Goal: Task Accomplishment & Management: Manage account settings

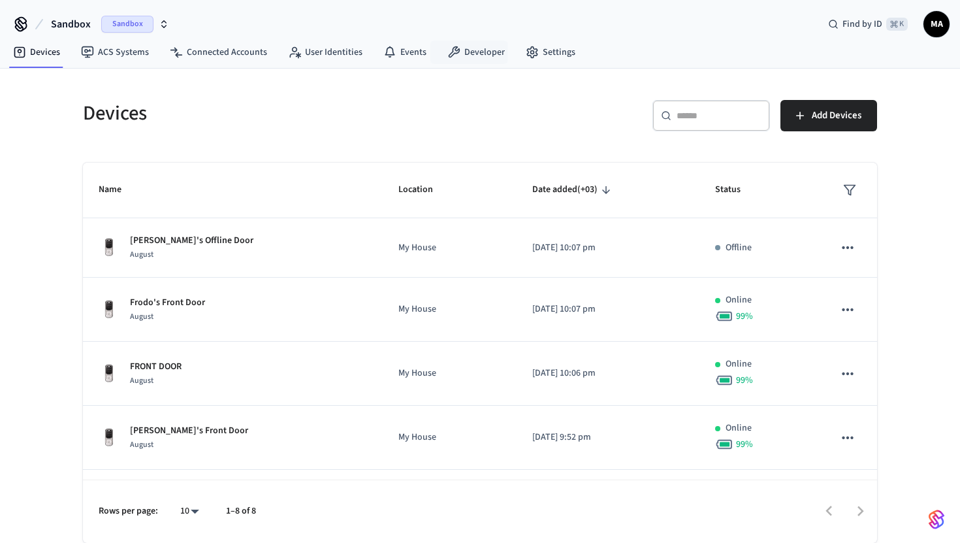
click at [475, 115] on div "​ ​ Add Devices" at bounding box center [674, 112] width 405 height 57
click at [541, 49] on link "Settings" at bounding box center [550, 52] width 71 height 24
click at [474, 49] on link "Developer" at bounding box center [476, 52] width 78 height 24
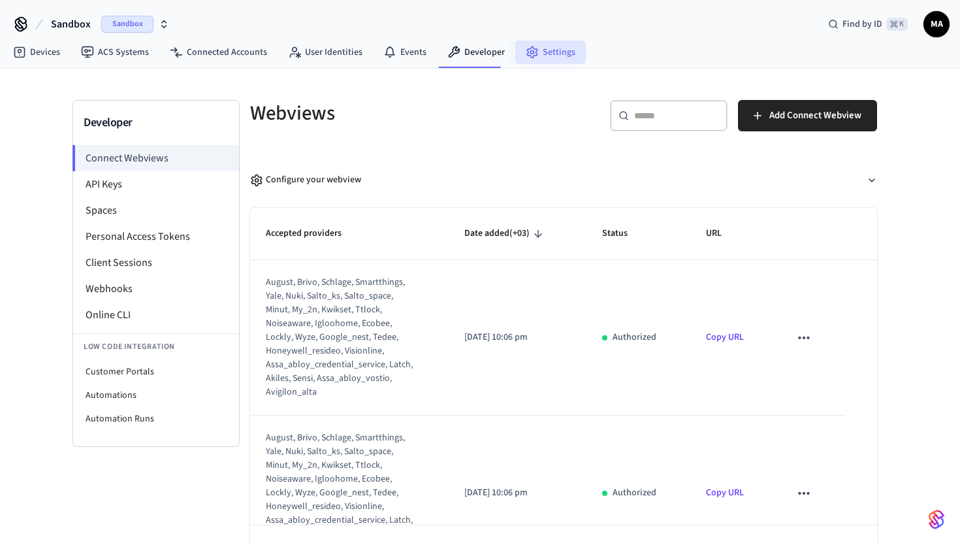
click at [530, 59] on link "Settings" at bounding box center [550, 52] width 71 height 24
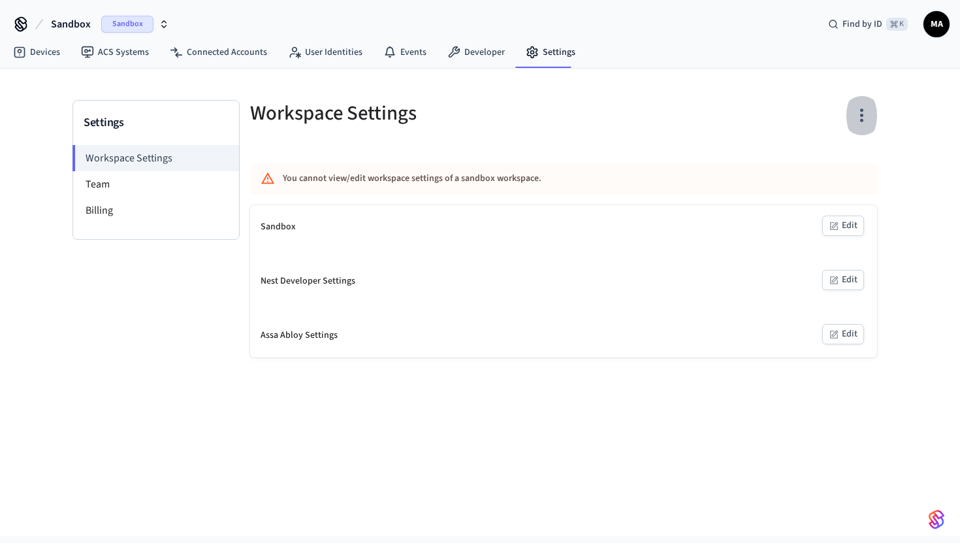
click at [858, 119] on icon "button" at bounding box center [862, 115] width 20 height 20
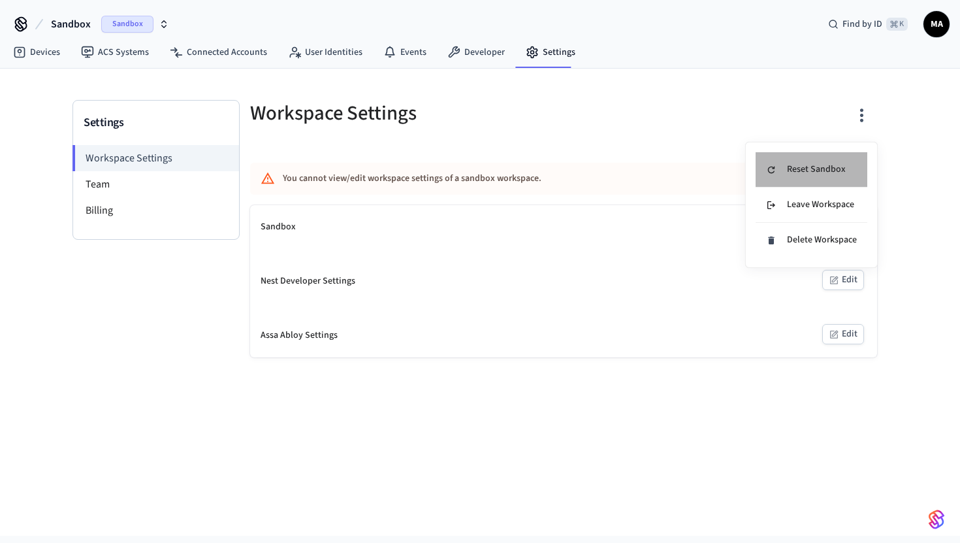
click at [820, 172] on div "Reset Sandbox" at bounding box center [806, 170] width 80 height 14
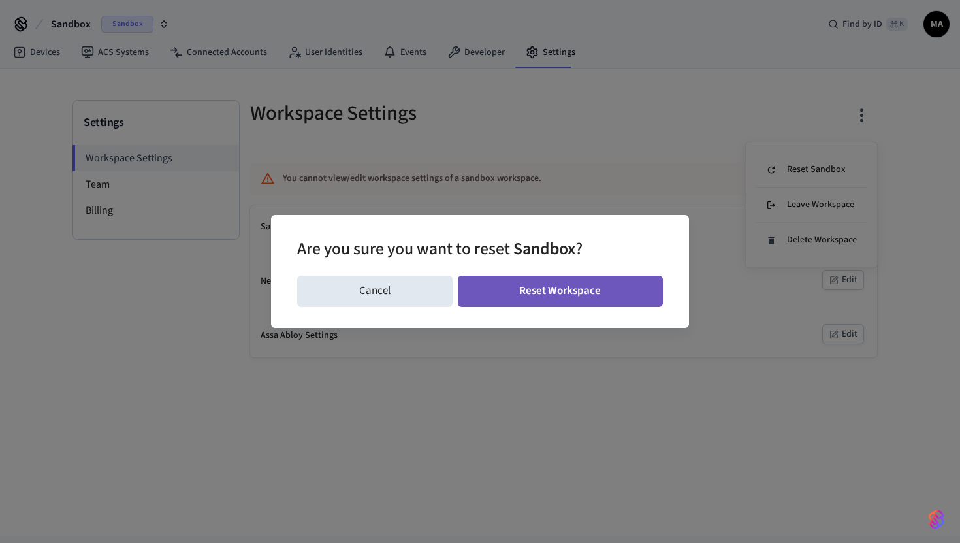
click at [548, 304] on button "Reset Workspace" at bounding box center [561, 291] width 206 height 31
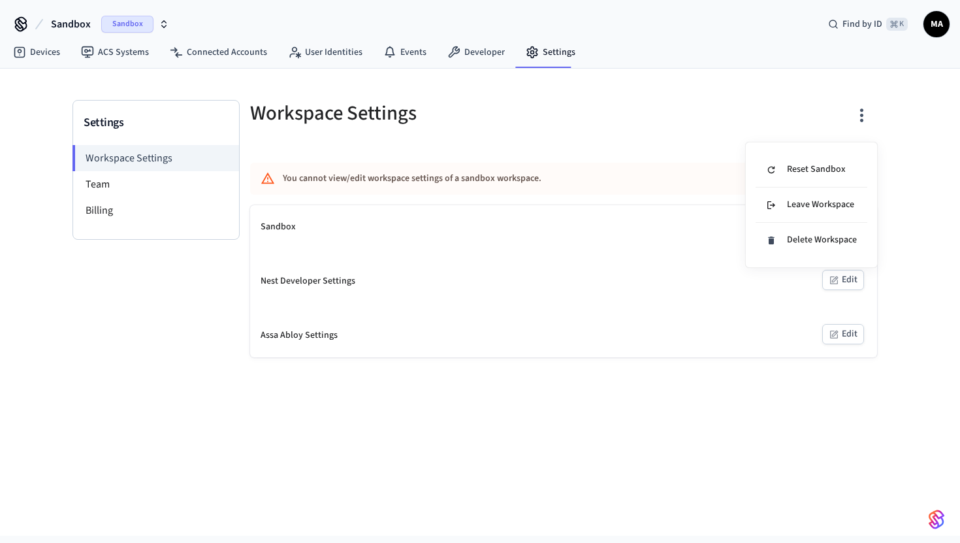
click at [246, 57] on div at bounding box center [480, 271] width 960 height 543
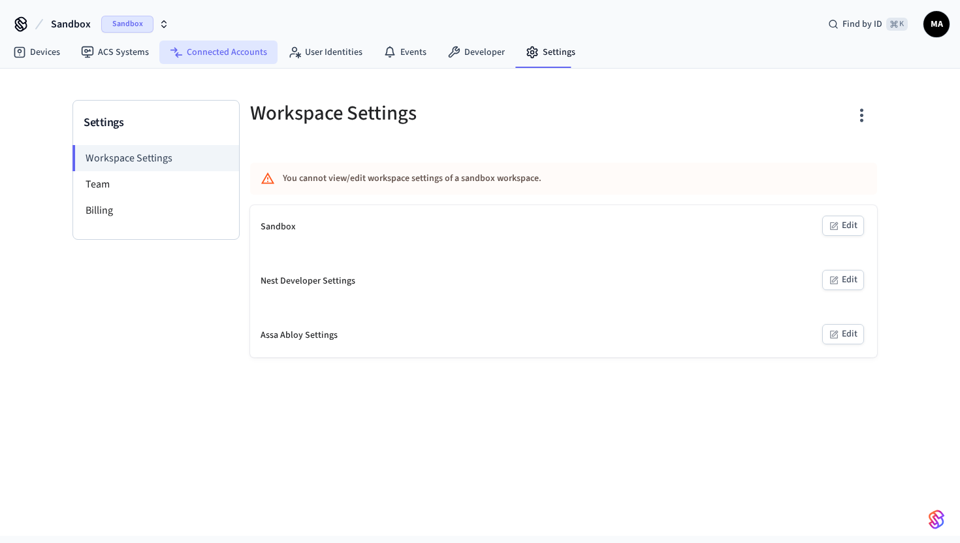
click at [225, 50] on link "Connected Accounts" at bounding box center [218, 52] width 118 height 24
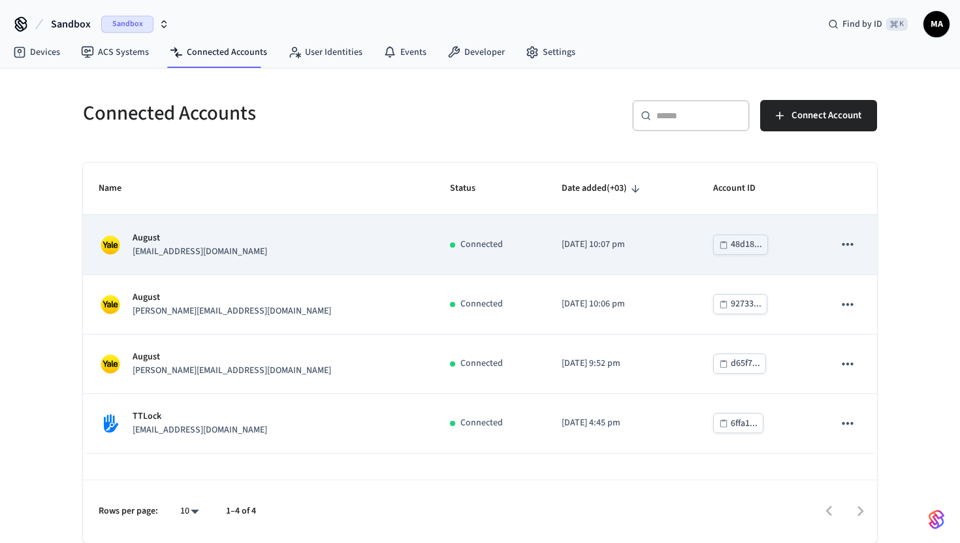
click at [851, 247] on icon "sticky table" at bounding box center [847, 244] width 17 height 17
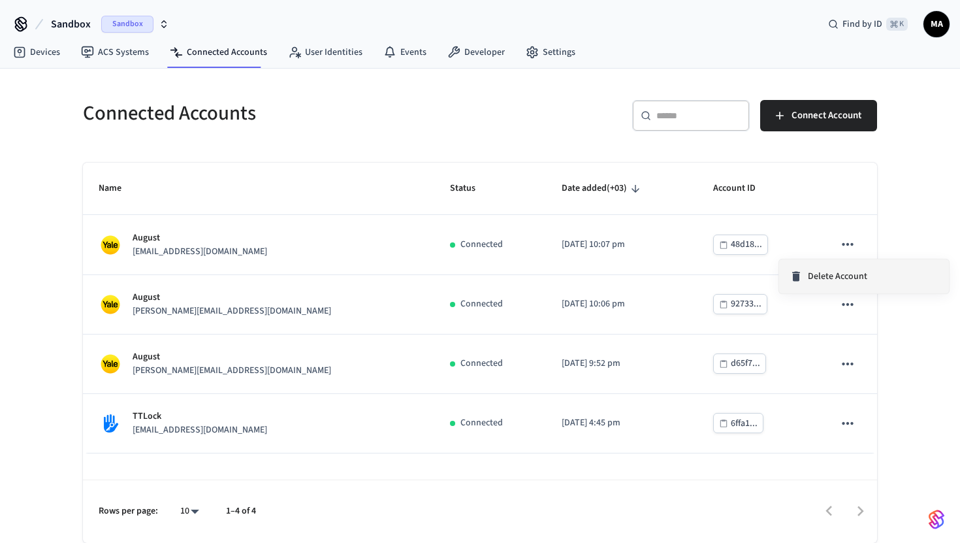
click at [837, 270] on span "Delete Account" at bounding box center [837, 276] width 59 height 13
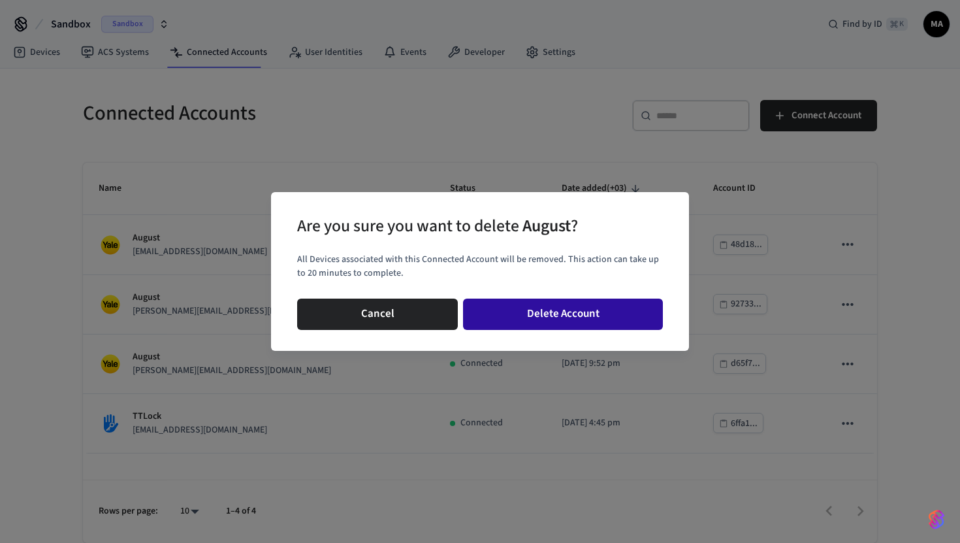
click at [611, 313] on button "Delete Account" at bounding box center [563, 313] width 200 height 31
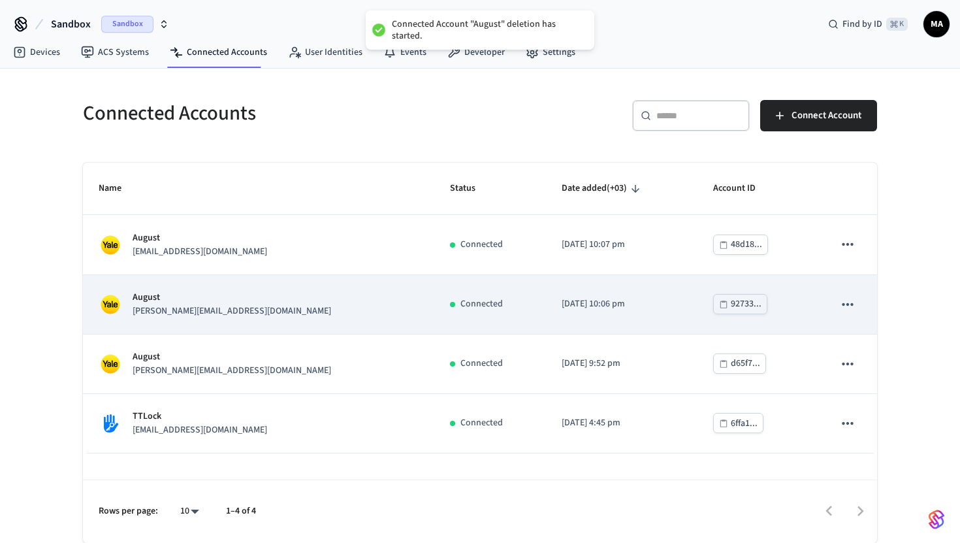
click at [844, 304] on icon "sticky table" at bounding box center [847, 303] width 11 height 3
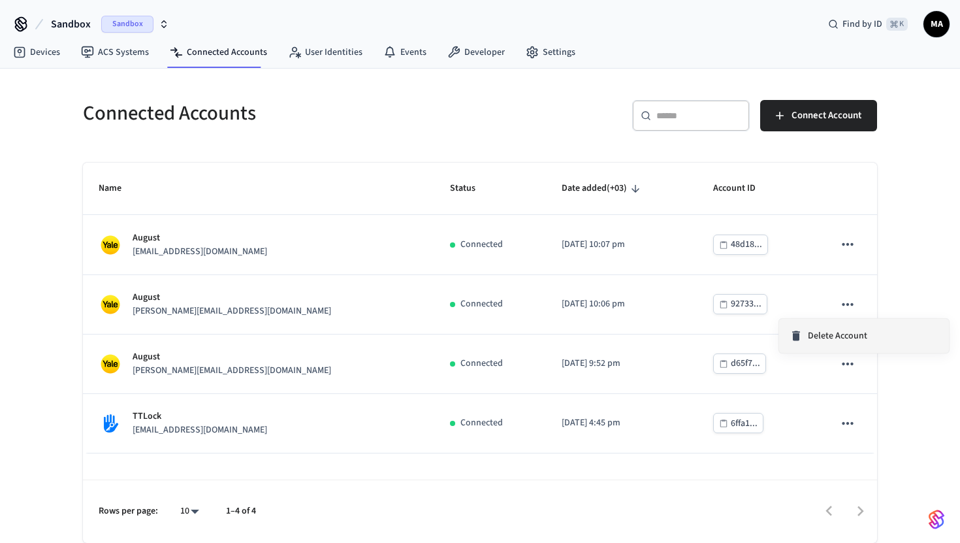
click at [816, 340] on span "Delete Account" at bounding box center [837, 335] width 59 height 13
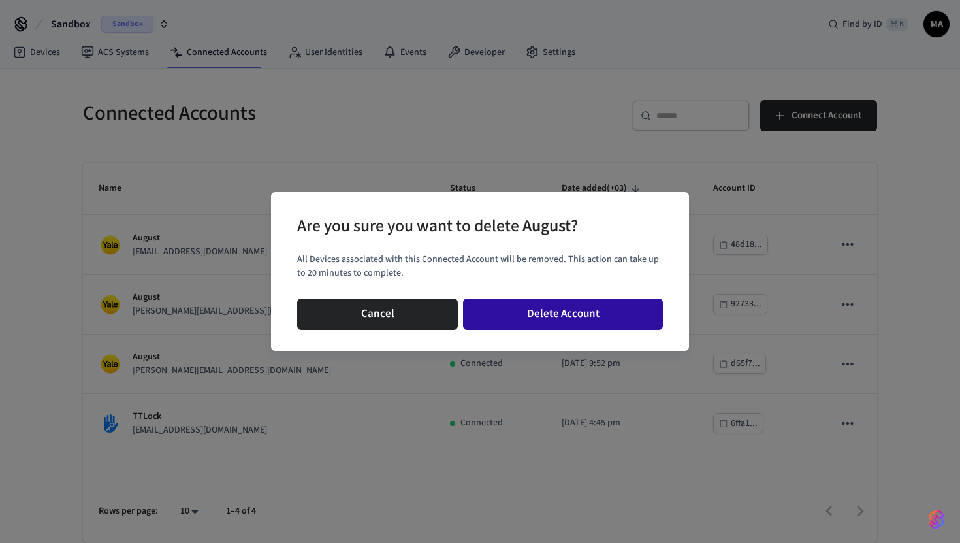
click at [625, 313] on button "Delete Account" at bounding box center [563, 313] width 200 height 31
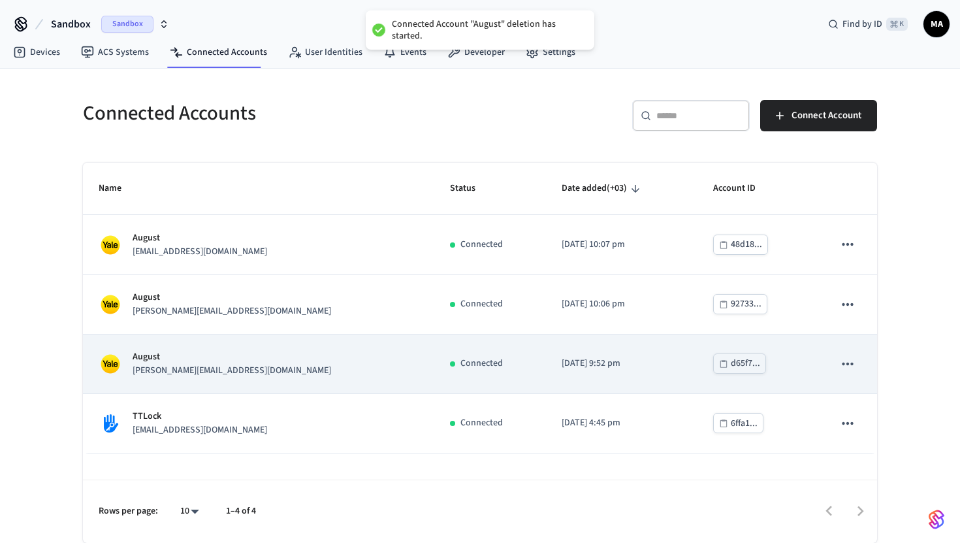
click at [844, 368] on icon "sticky table" at bounding box center [847, 363] width 17 height 17
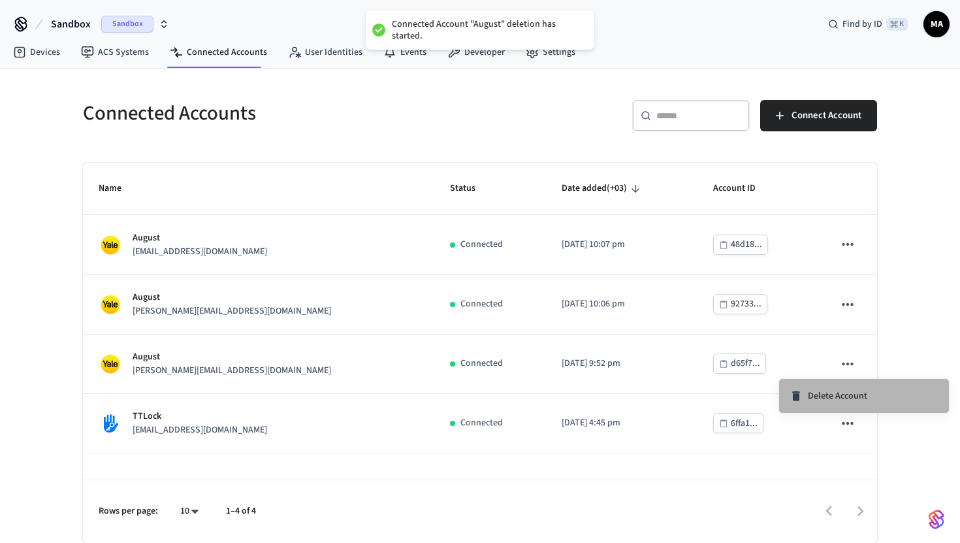
click at [813, 394] on span "Delete Account" at bounding box center [837, 395] width 59 height 13
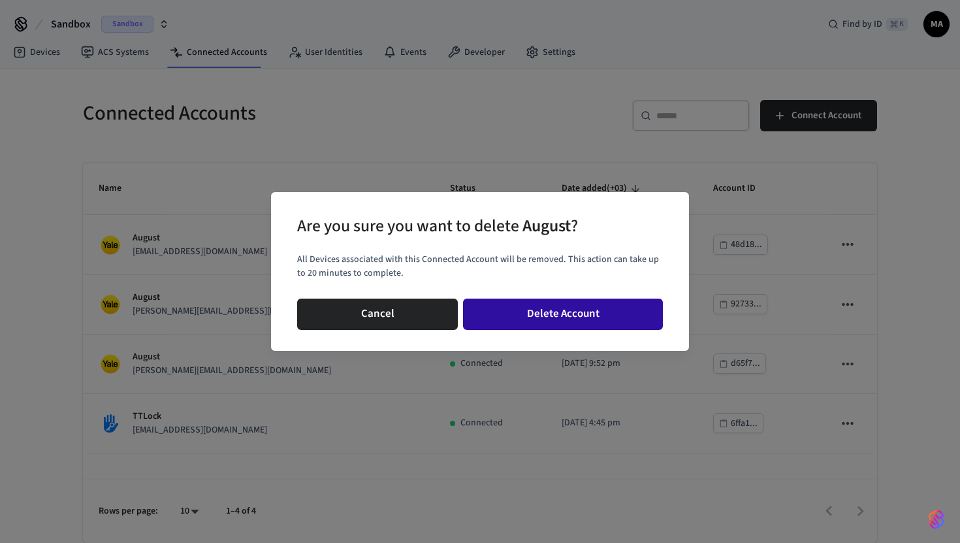
click at [547, 315] on button "Delete Account" at bounding box center [563, 313] width 200 height 31
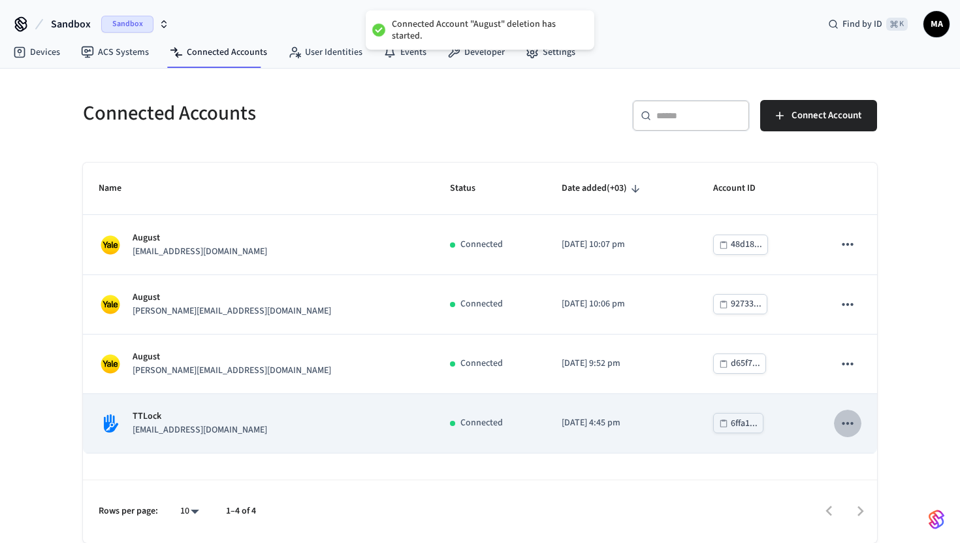
click at [849, 426] on icon "sticky table" at bounding box center [847, 423] width 17 height 17
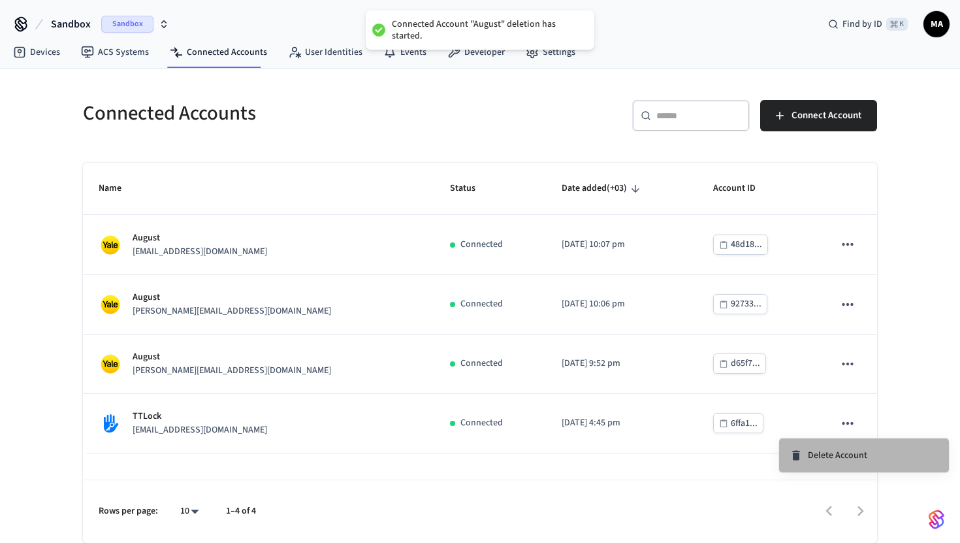
click at [810, 453] on span "Delete Account" at bounding box center [837, 455] width 59 height 13
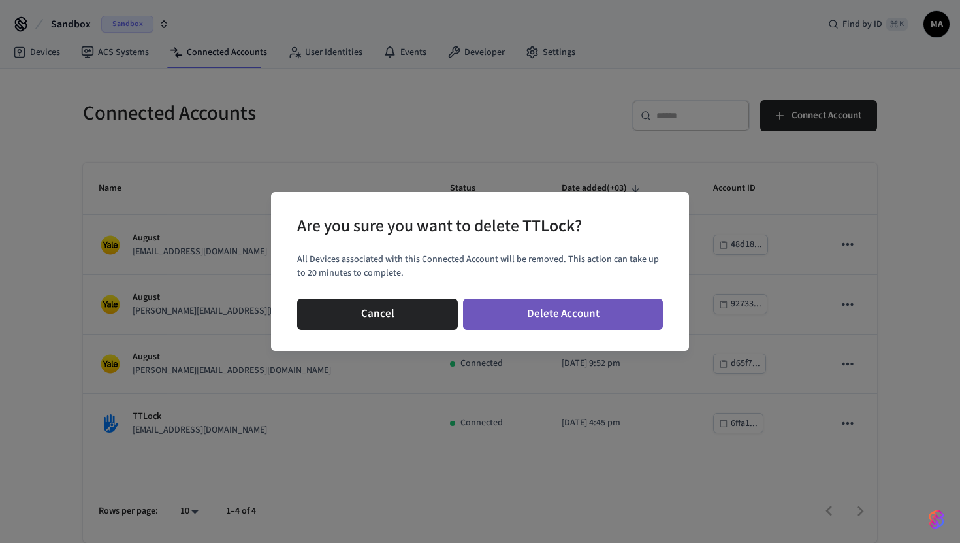
click at [576, 310] on button "Delete Account" at bounding box center [563, 313] width 200 height 31
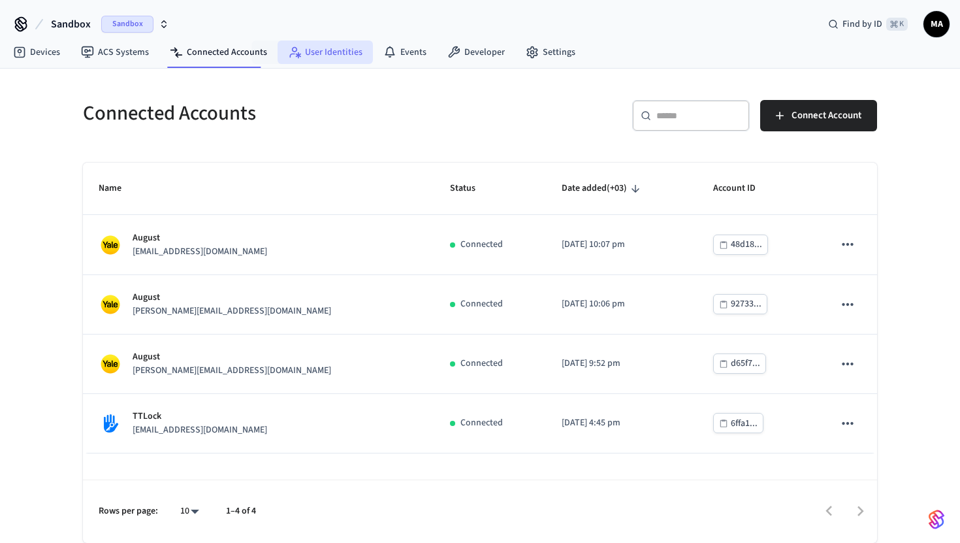
click at [288, 57] on icon at bounding box center [294, 52] width 13 height 13
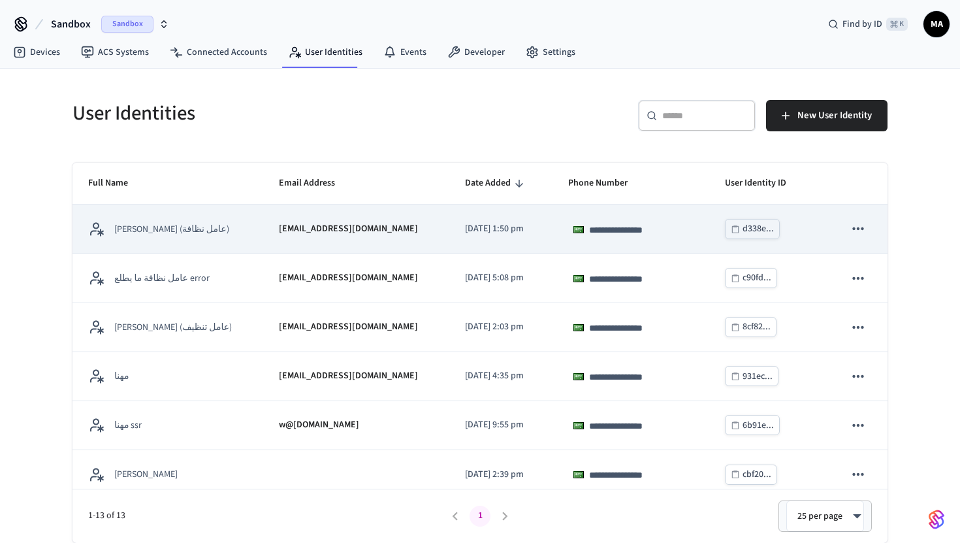
click at [859, 227] on icon "sticky table" at bounding box center [858, 228] width 17 height 17
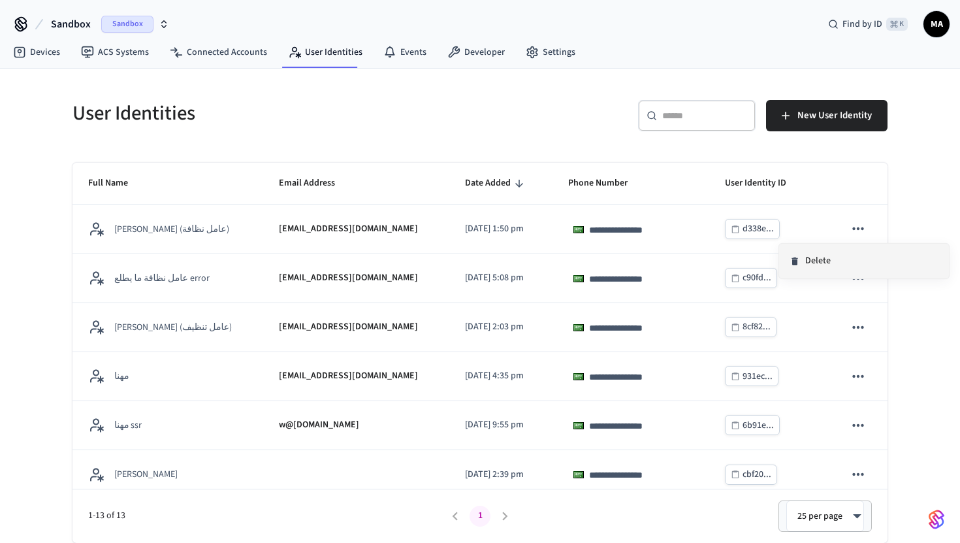
click at [832, 263] on li "Delete" at bounding box center [864, 261] width 170 height 35
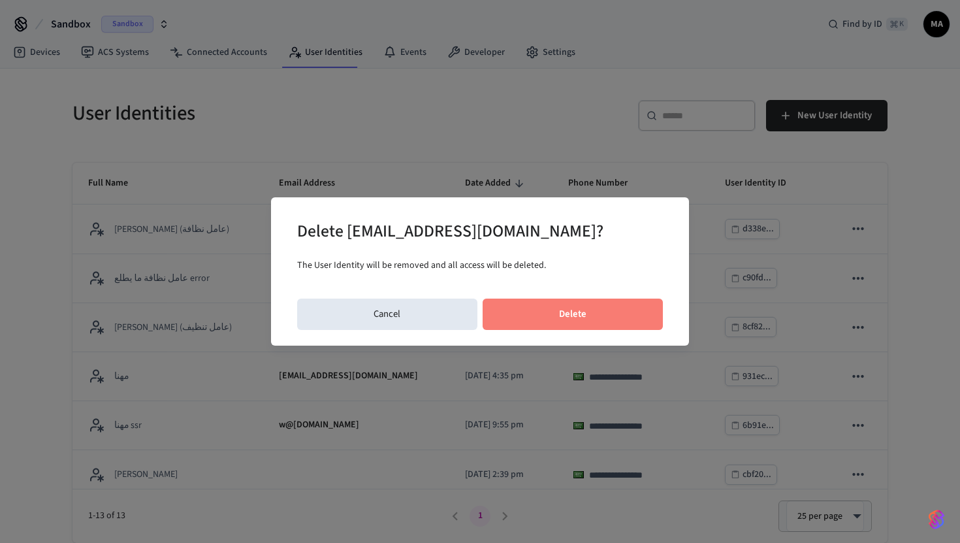
click at [577, 309] on button "Delete" at bounding box center [573, 313] width 181 height 31
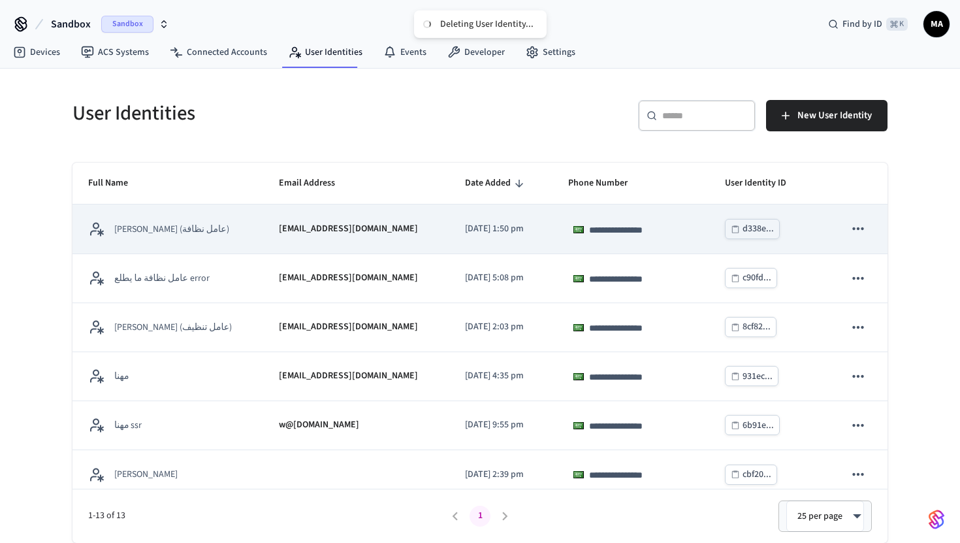
click at [854, 231] on icon "sticky table" at bounding box center [858, 228] width 17 height 17
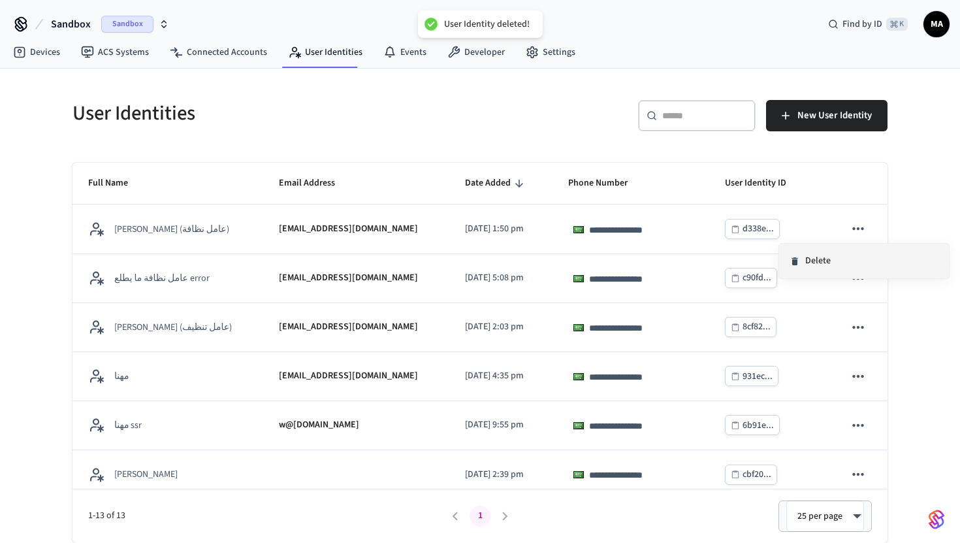
click at [831, 266] on li "Delete" at bounding box center [864, 261] width 170 height 35
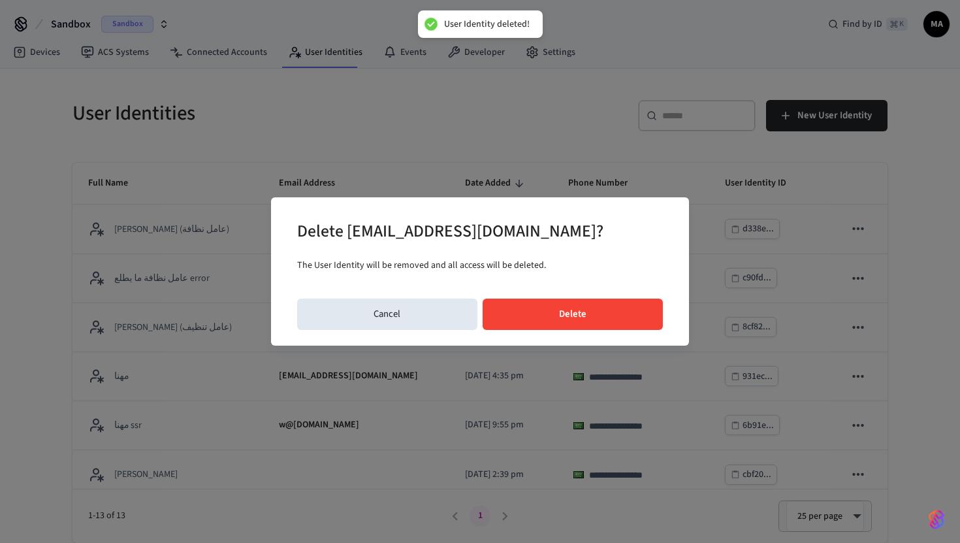
click at [595, 320] on button "Delete" at bounding box center [573, 313] width 181 height 31
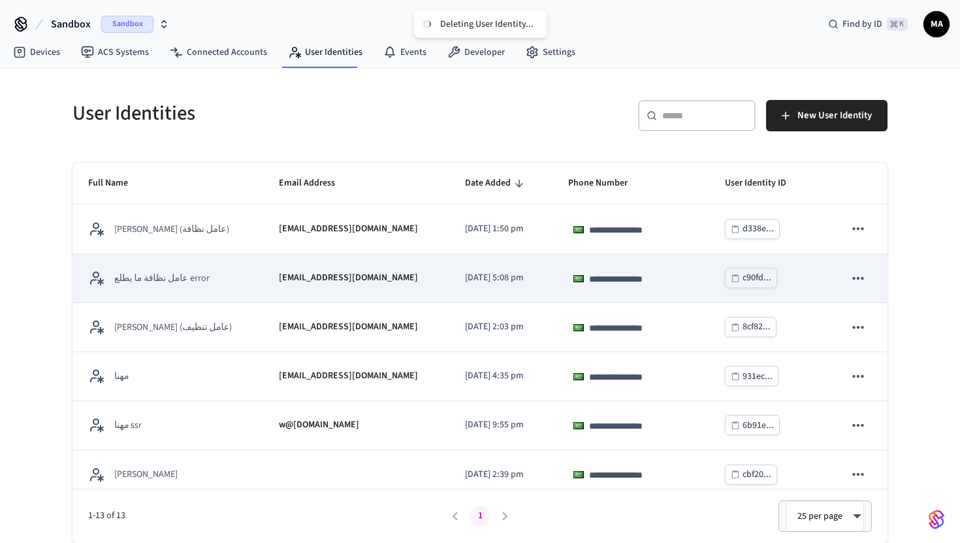
click at [863, 279] on icon "sticky table" at bounding box center [858, 278] width 17 height 17
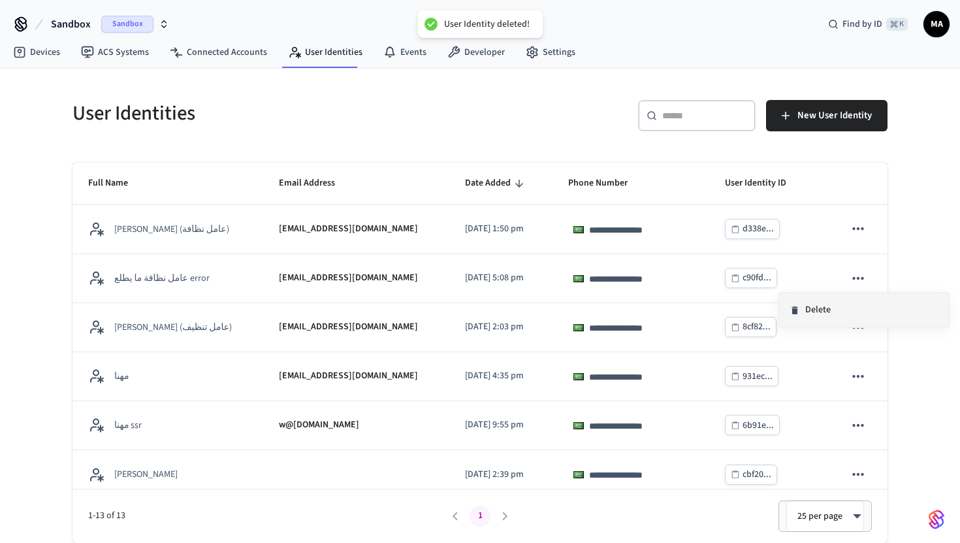
click at [797, 306] on icon at bounding box center [794, 310] width 10 height 10
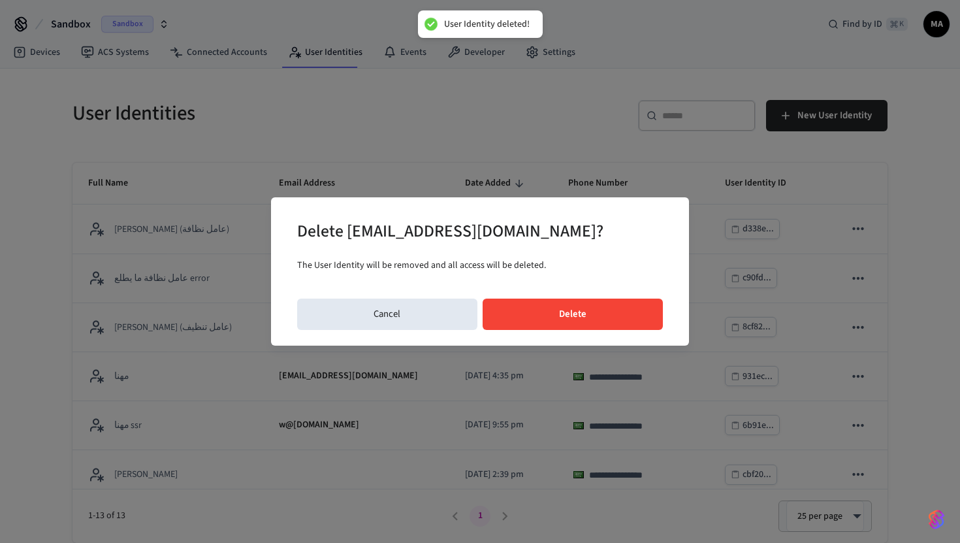
click at [604, 321] on button "Delete" at bounding box center [573, 313] width 181 height 31
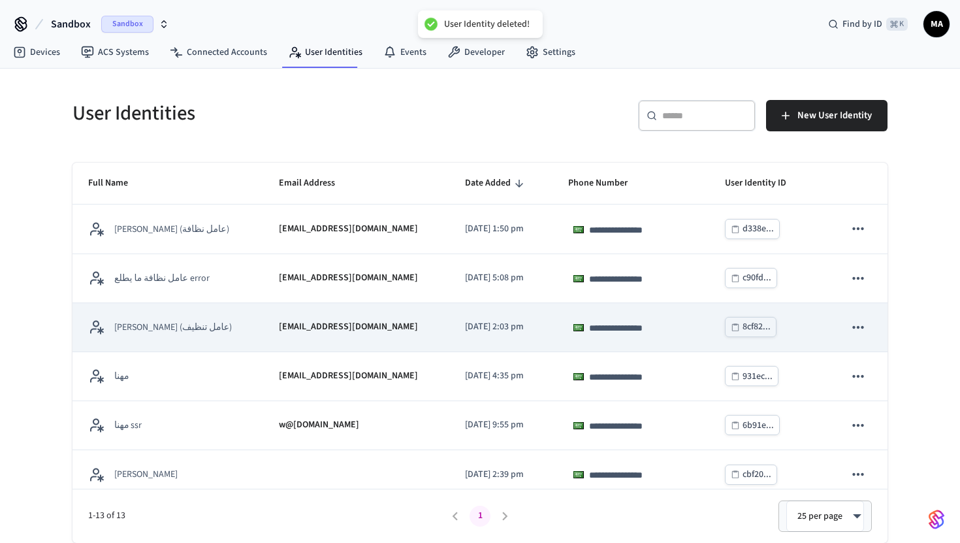
click at [865, 329] on icon "sticky table" at bounding box center [858, 327] width 17 height 17
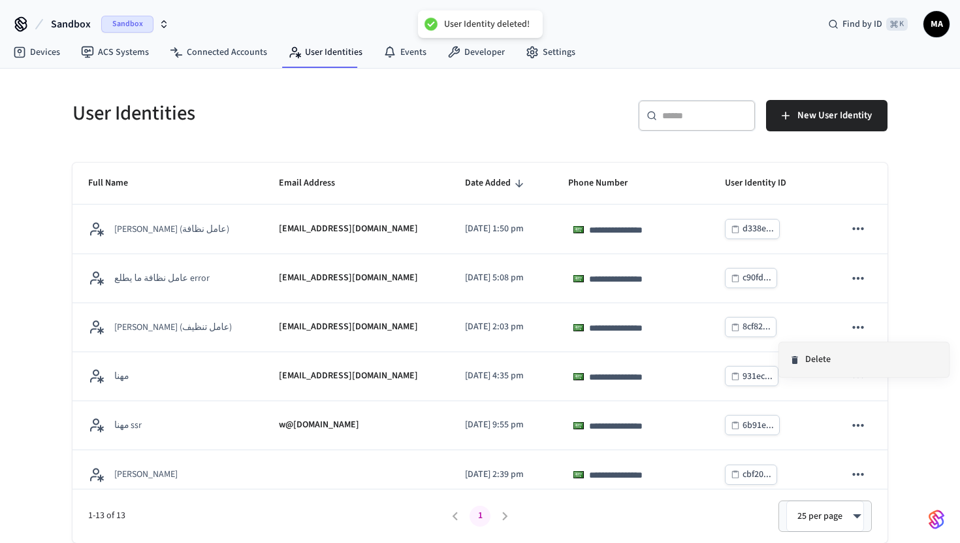
click at [846, 360] on li "Delete" at bounding box center [864, 359] width 170 height 35
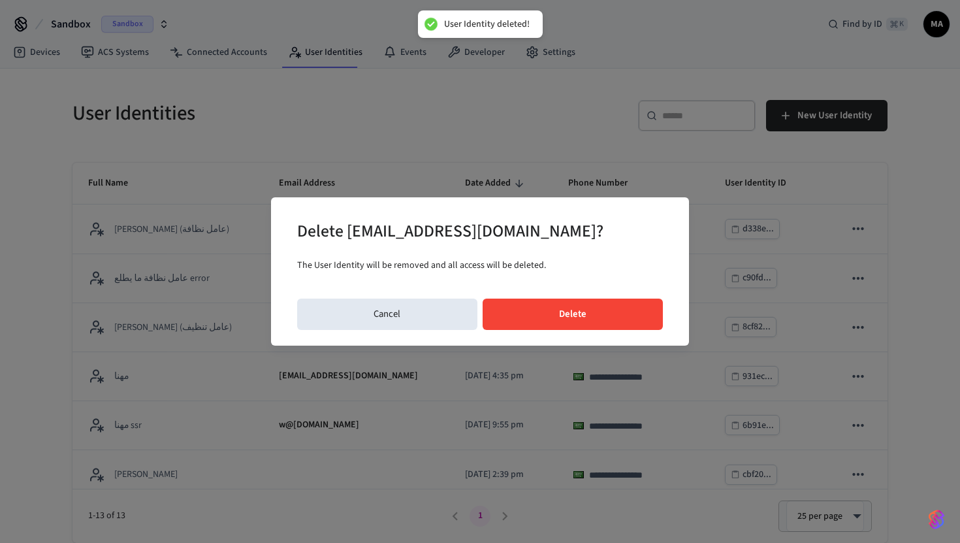
click at [536, 313] on button "Delete" at bounding box center [573, 313] width 181 height 31
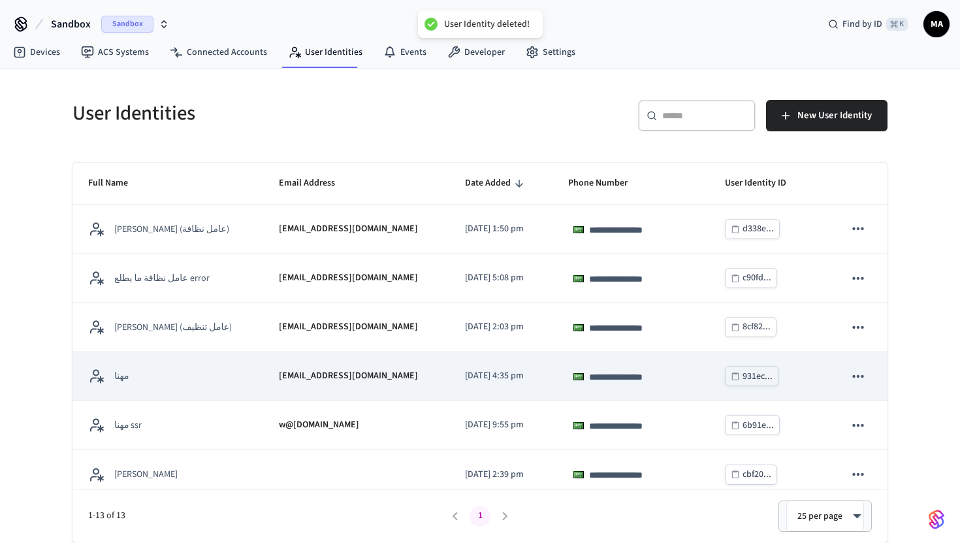
click at [859, 376] on icon "sticky table" at bounding box center [858, 376] width 17 height 17
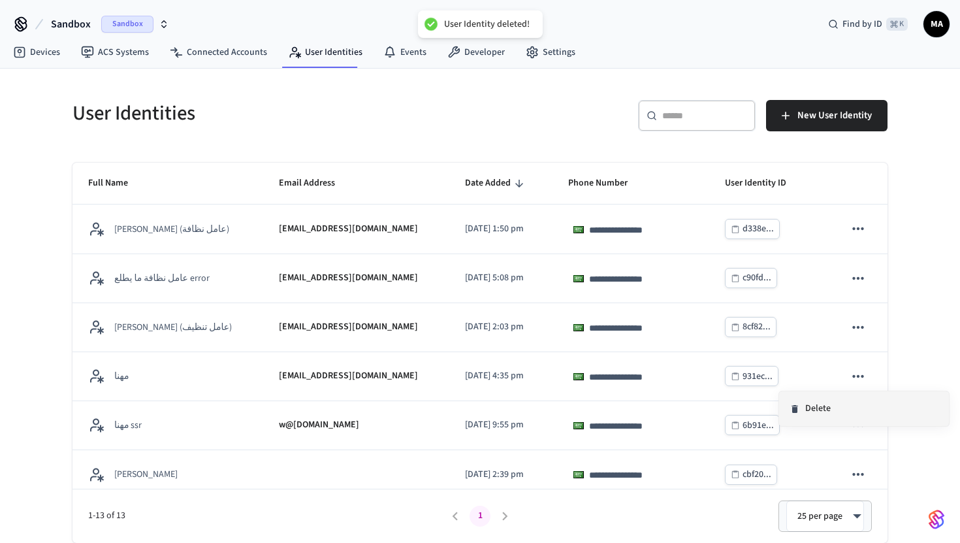
click at [788, 405] on li "Delete" at bounding box center [864, 408] width 170 height 35
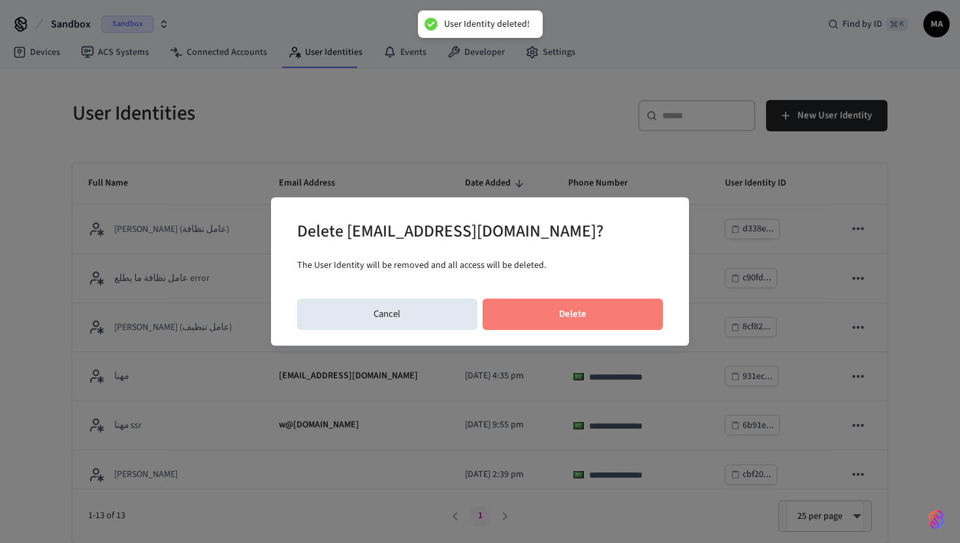
click at [596, 309] on button "Delete" at bounding box center [573, 313] width 181 height 31
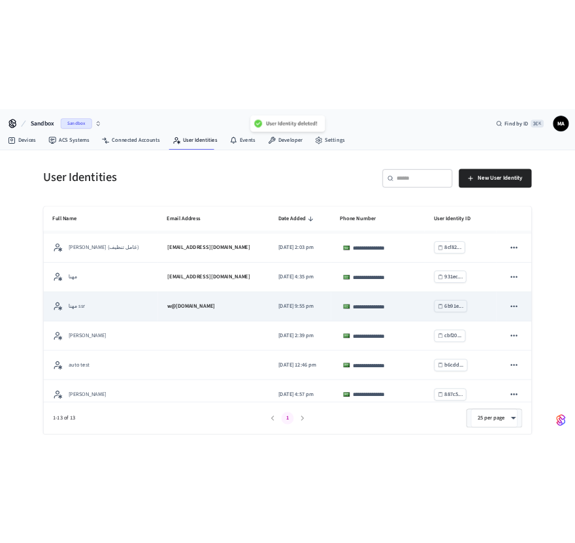
scroll to position [112, 0]
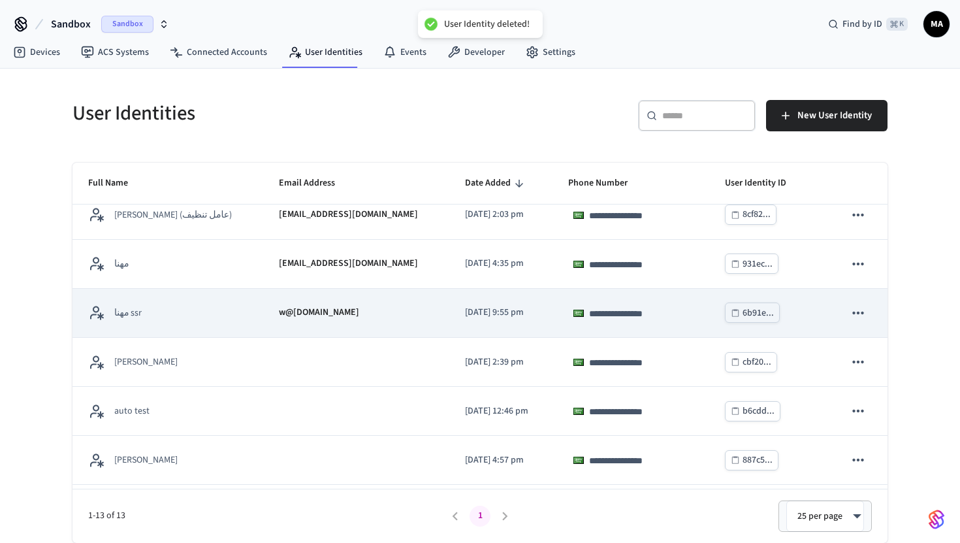
click at [854, 310] on icon "sticky table" at bounding box center [858, 312] width 17 height 17
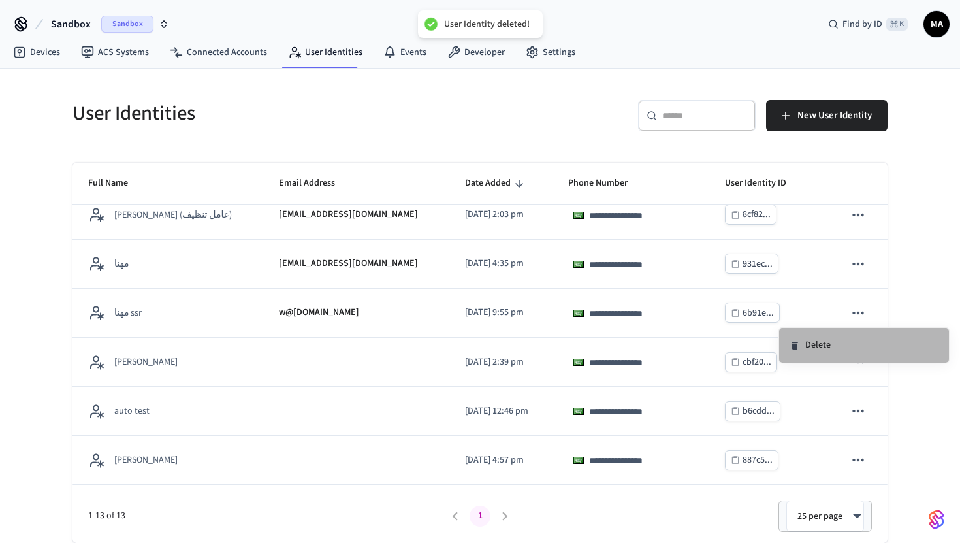
click at [788, 342] on li "Delete" at bounding box center [864, 345] width 170 height 35
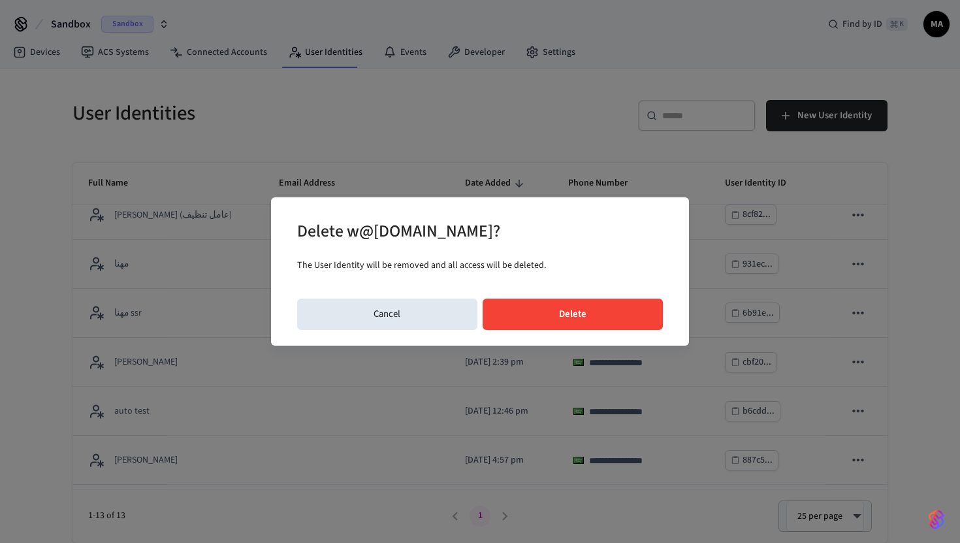
click at [611, 302] on button "Delete" at bounding box center [573, 313] width 181 height 31
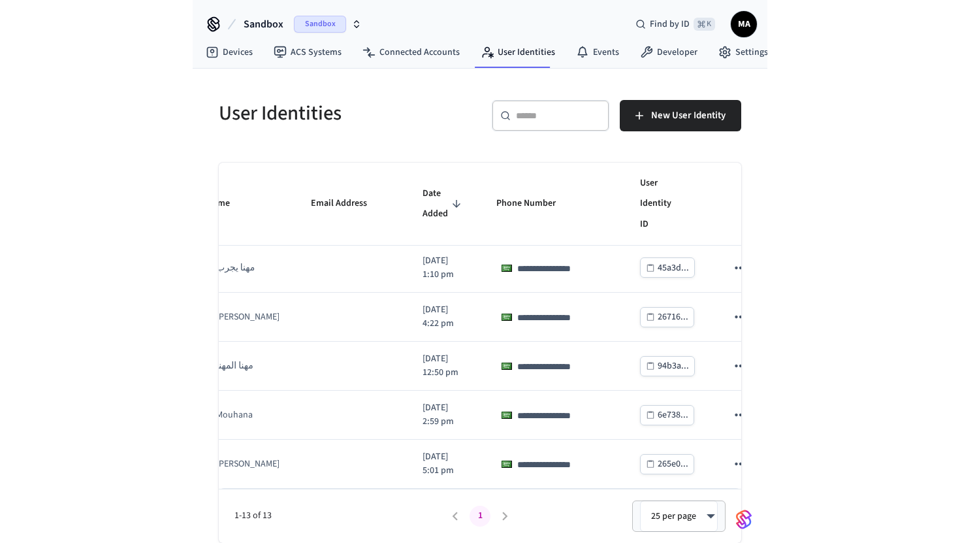
scroll to position [434, 44]
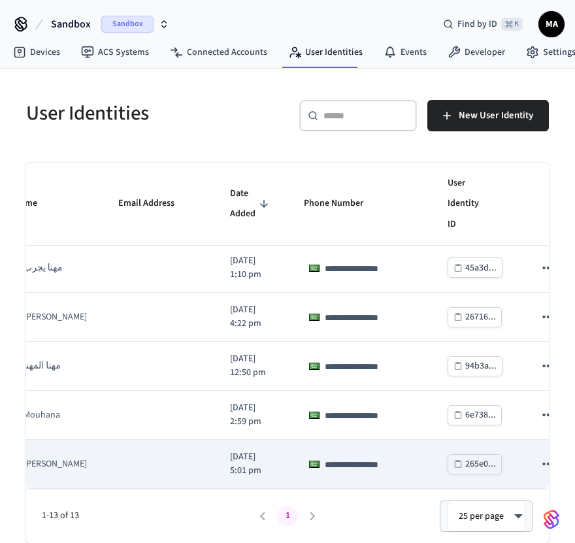
click at [539, 462] on icon "sticky table" at bounding box center [547, 463] width 17 height 17
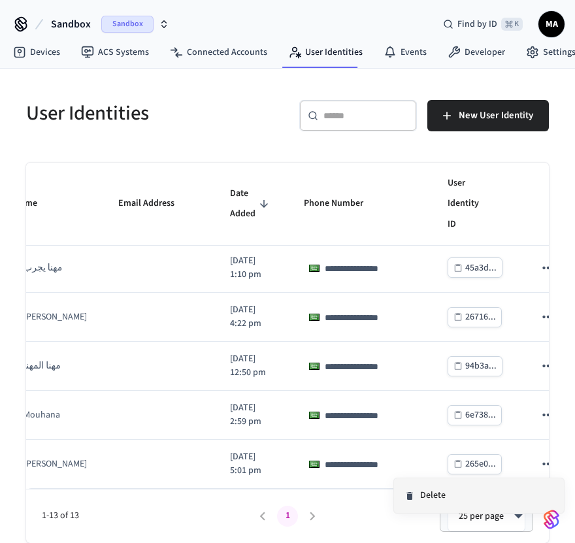
click at [456, 501] on li "Delete" at bounding box center [479, 495] width 170 height 35
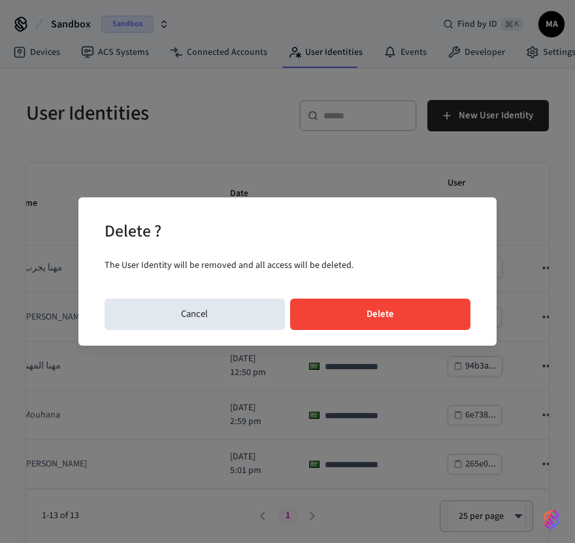
click at [423, 313] on button "Delete" at bounding box center [380, 313] width 181 height 31
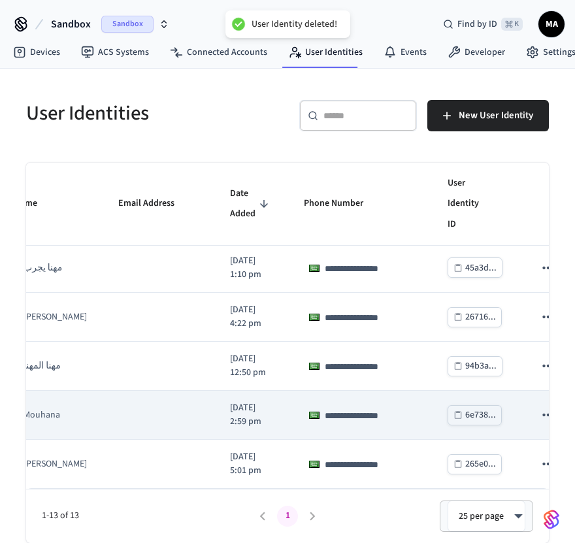
click at [539, 408] on icon "sticky table" at bounding box center [547, 414] width 17 height 17
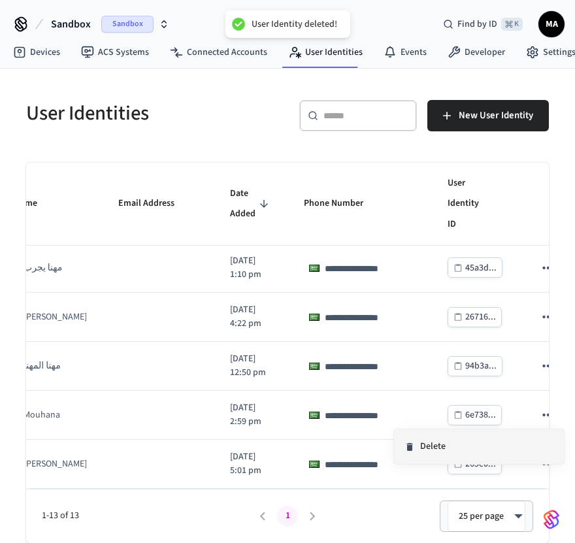
click at [433, 443] on li "Delete" at bounding box center [479, 446] width 170 height 35
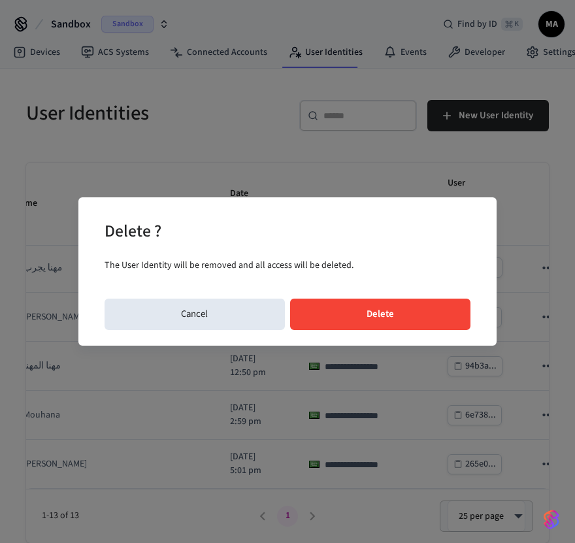
click at [398, 308] on button "Delete" at bounding box center [380, 313] width 181 height 31
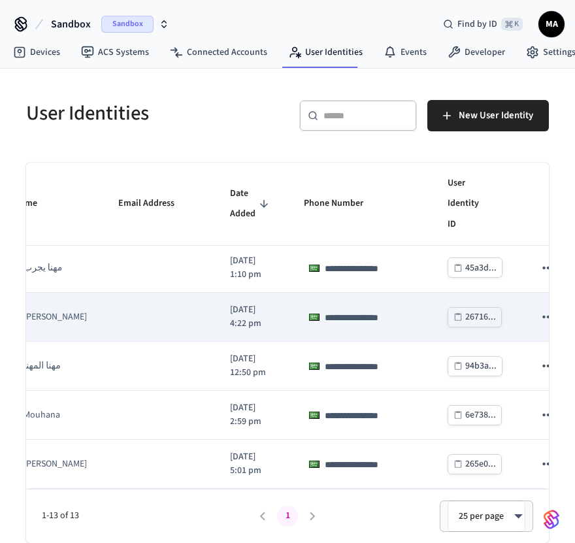
click at [539, 308] on icon "sticky table" at bounding box center [547, 316] width 17 height 17
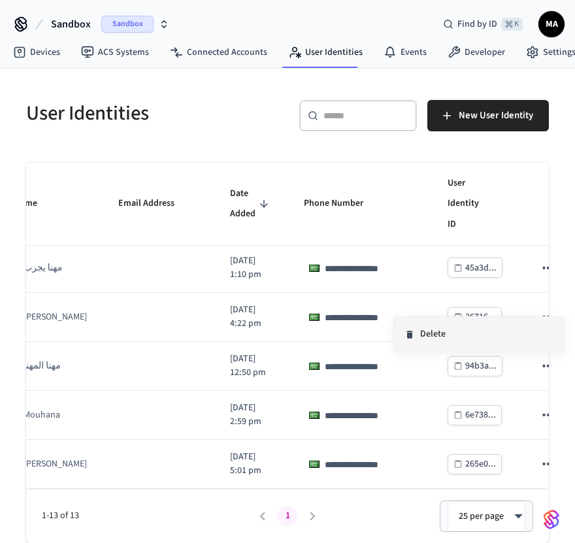
click at [464, 329] on li "Delete" at bounding box center [479, 334] width 170 height 35
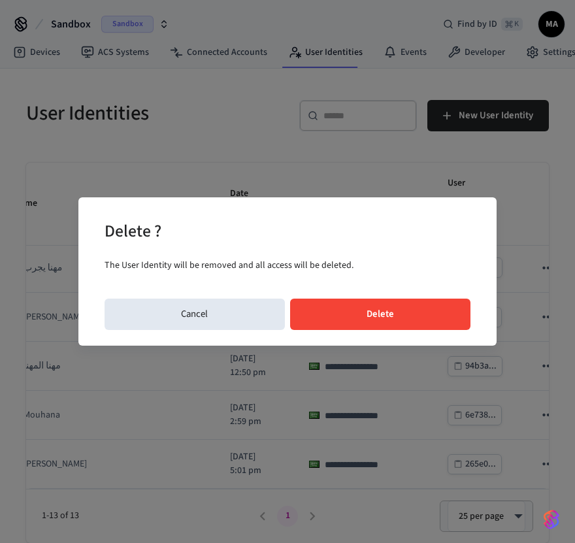
click at [351, 309] on button "Delete" at bounding box center [380, 313] width 181 height 31
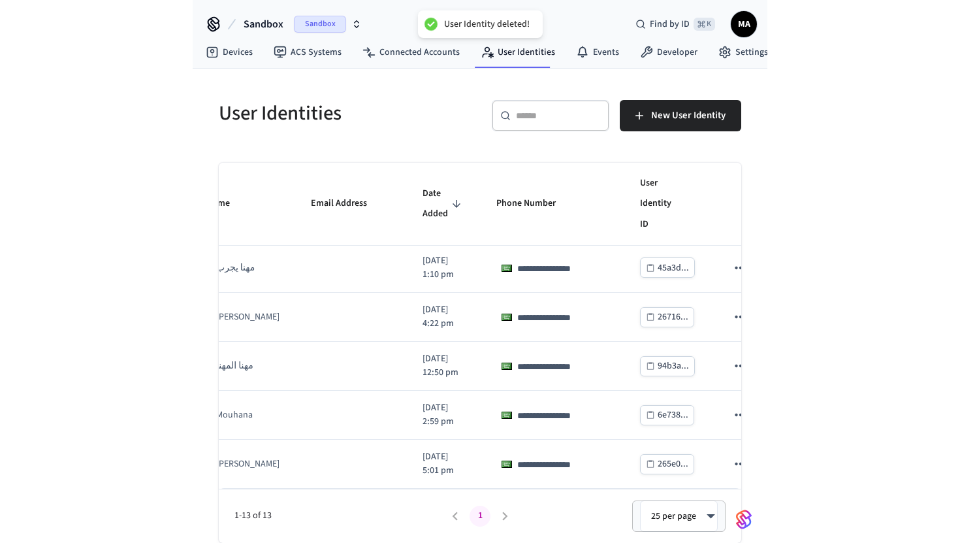
scroll to position [355, 0]
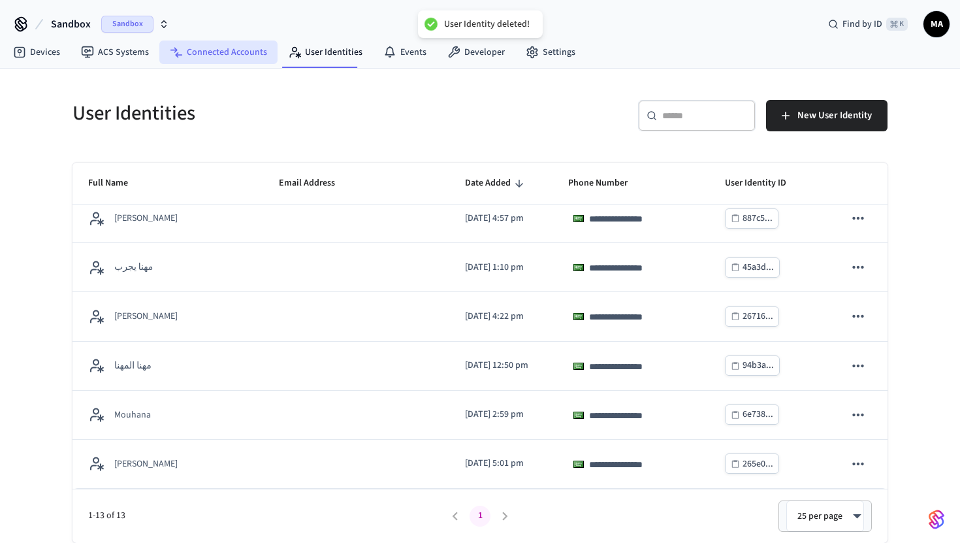
click at [190, 58] on link "Connected Accounts" at bounding box center [218, 52] width 118 height 24
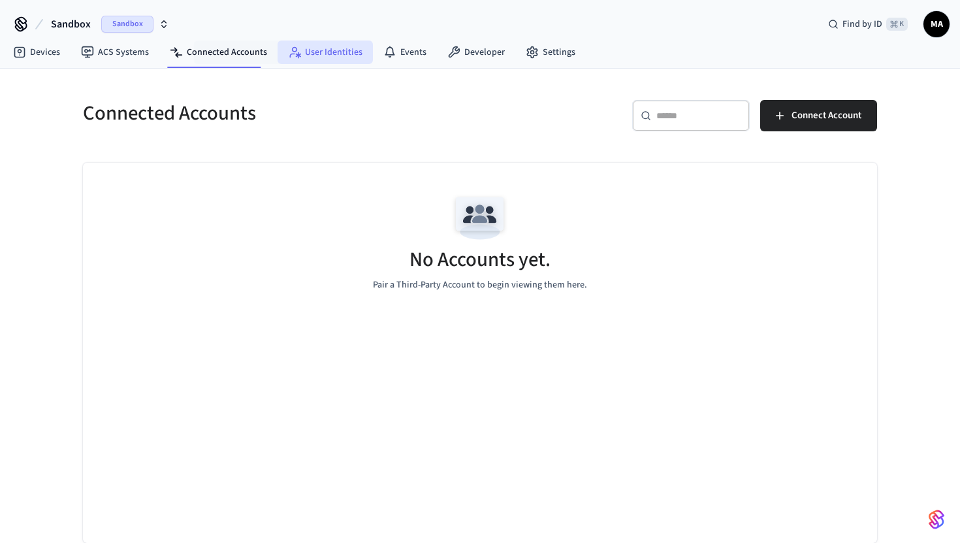
click at [306, 50] on link "User Identities" at bounding box center [325, 52] width 95 height 24
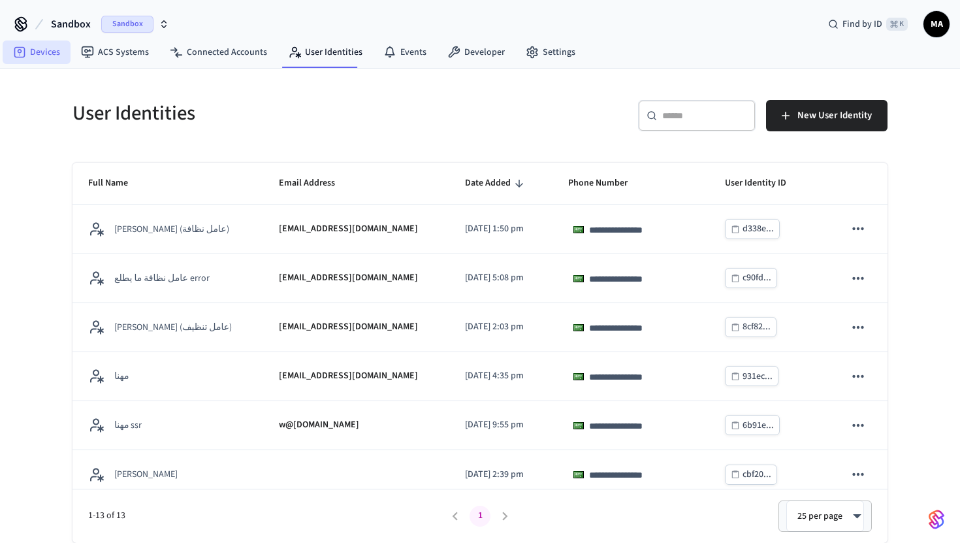
click at [61, 54] on link "Devices" at bounding box center [37, 52] width 68 height 24
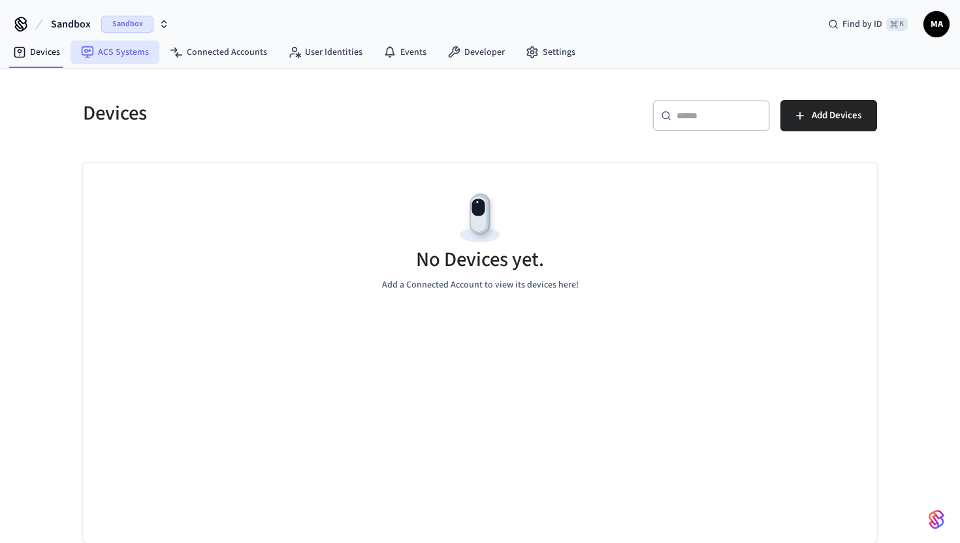
click at [124, 54] on link "ACS Systems" at bounding box center [115, 52] width 89 height 24
click at [238, 56] on link "Connected Accounts" at bounding box center [218, 52] width 118 height 24
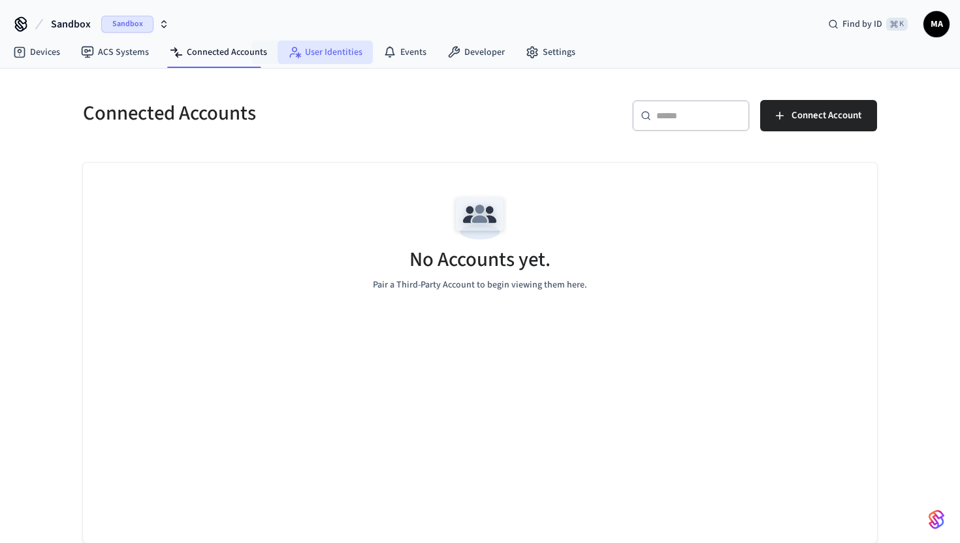
click at [347, 50] on link "User Identities" at bounding box center [325, 52] width 95 height 24
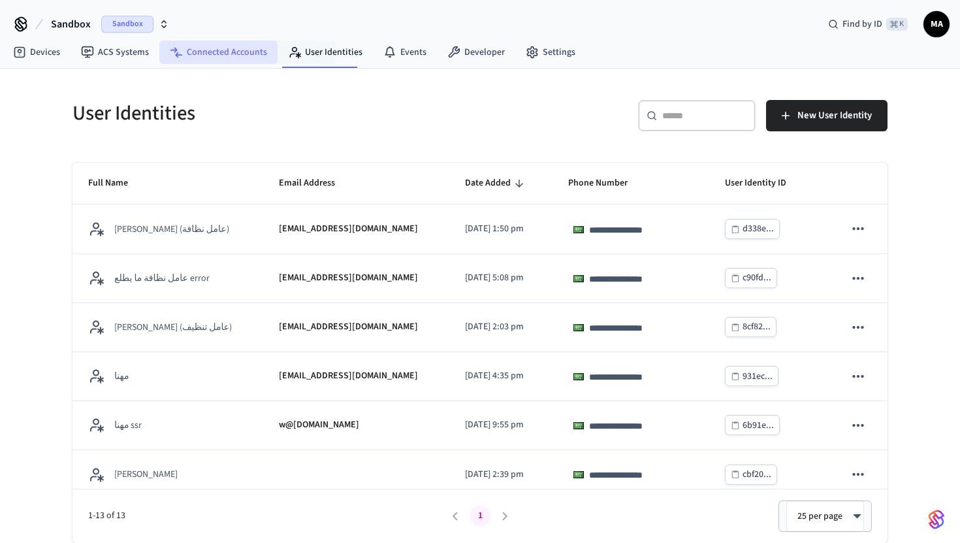
click at [237, 57] on link "Connected Accounts" at bounding box center [218, 52] width 118 height 24
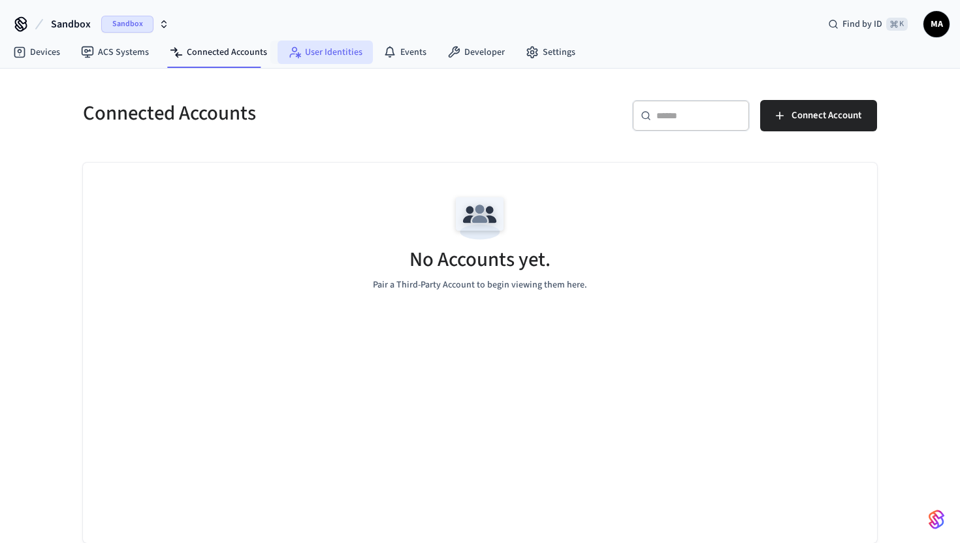
click at [322, 59] on link "User Identities" at bounding box center [325, 52] width 95 height 24
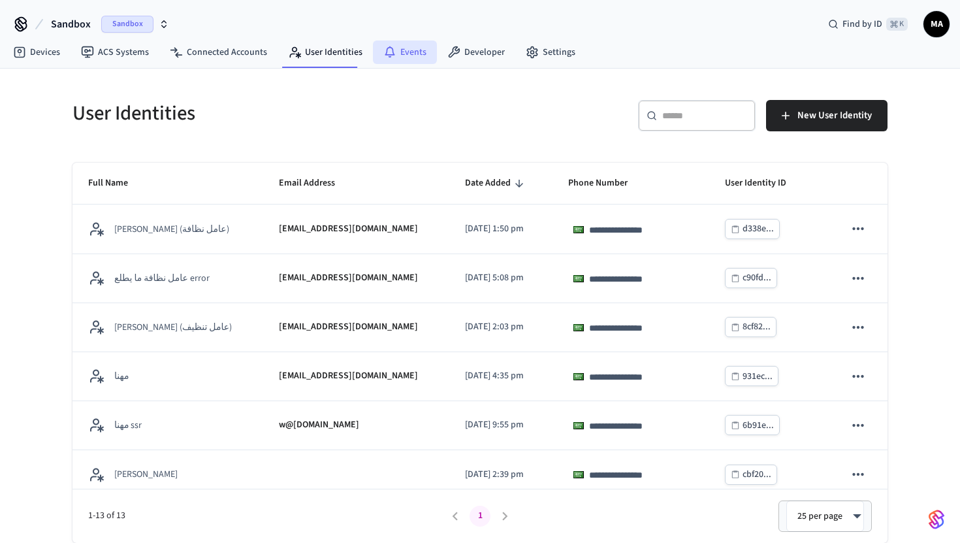
click at [384, 56] on icon at bounding box center [389, 52] width 13 height 13
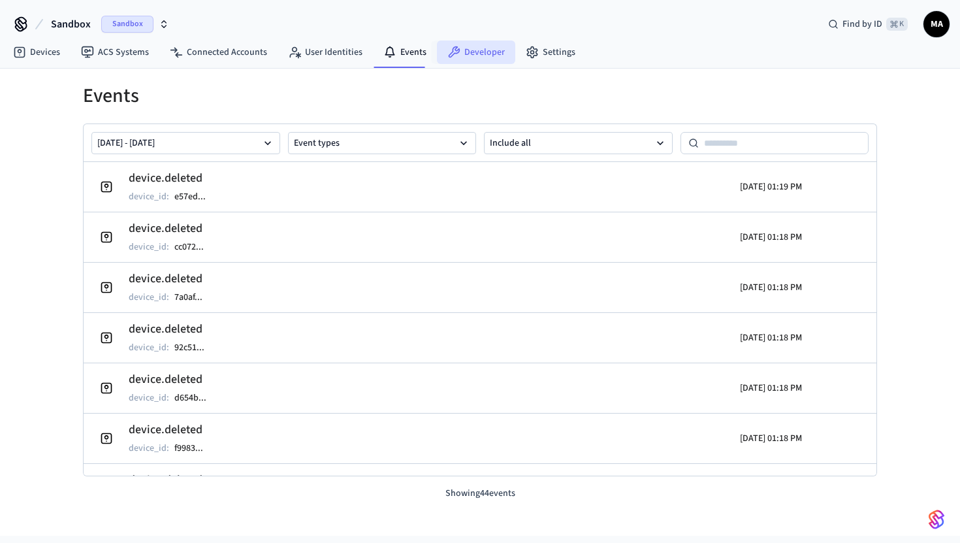
click at [481, 49] on link "Developer" at bounding box center [476, 52] width 78 height 24
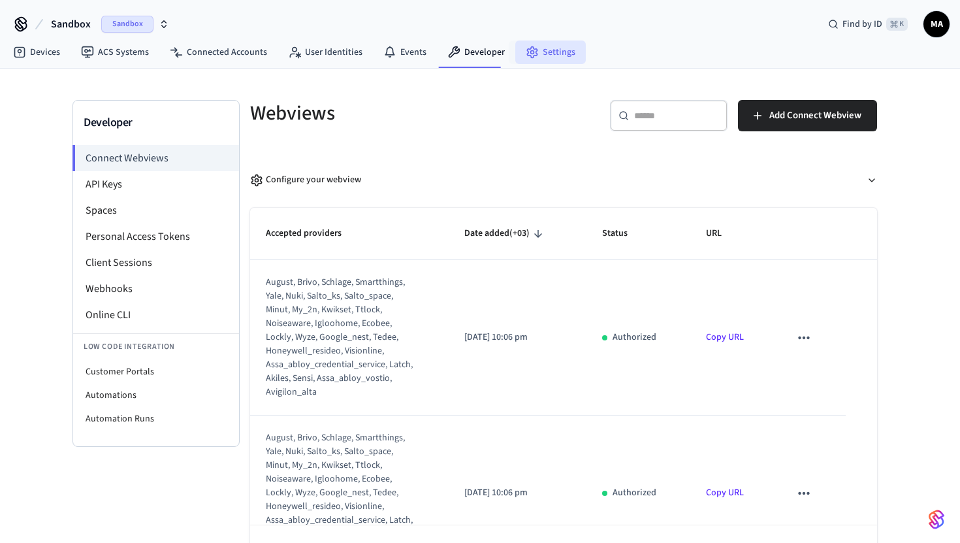
click at [558, 47] on link "Settings" at bounding box center [550, 52] width 71 height 24
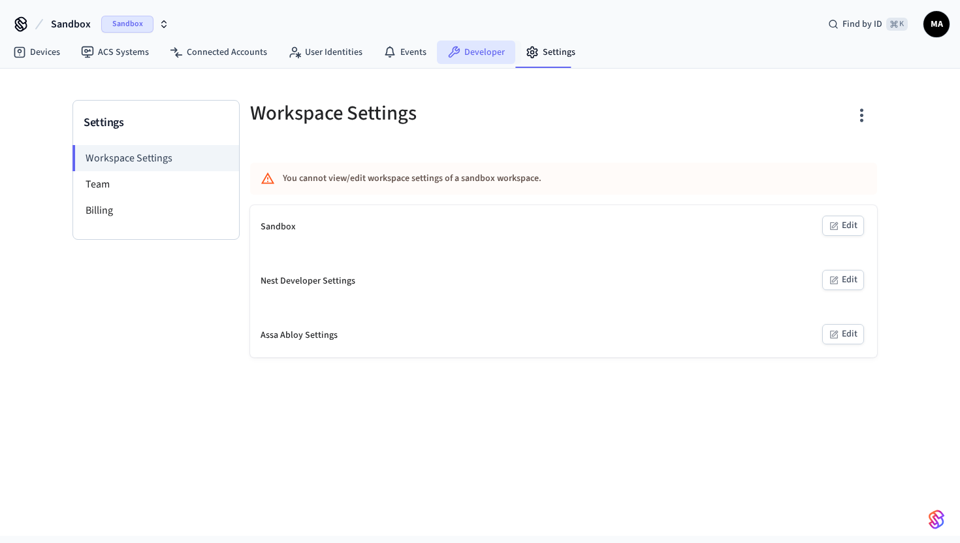
click at [469, 44] on link "Developer" at bounding box center [476, 52] width 78 height 24
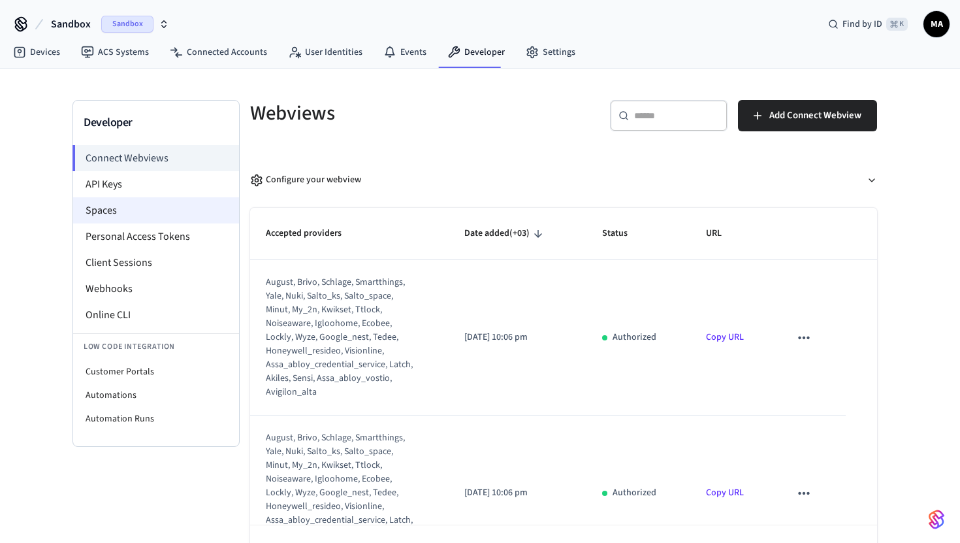
click at [154, 214] on li "Spaces" at bounding box center [156, 210] width 166 height 26
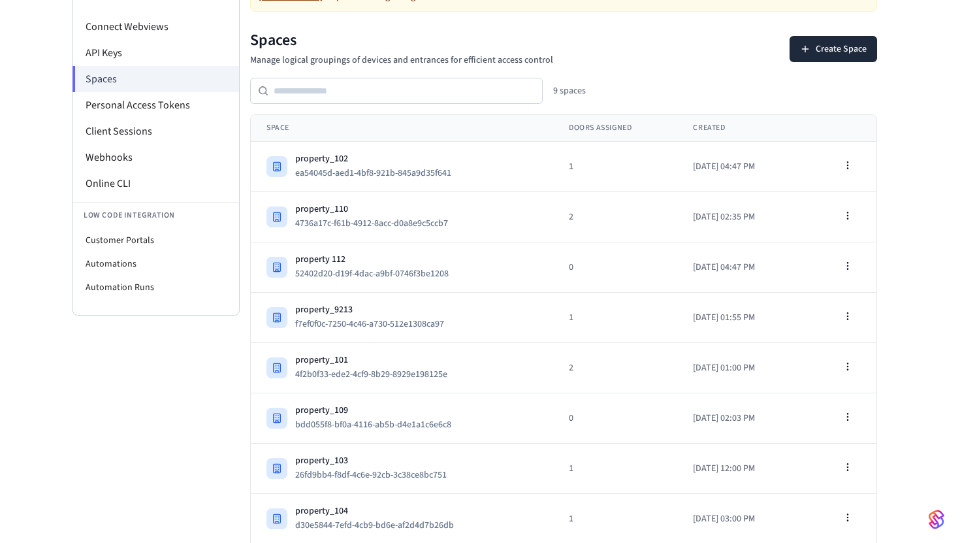
scroll to position [183, 0]
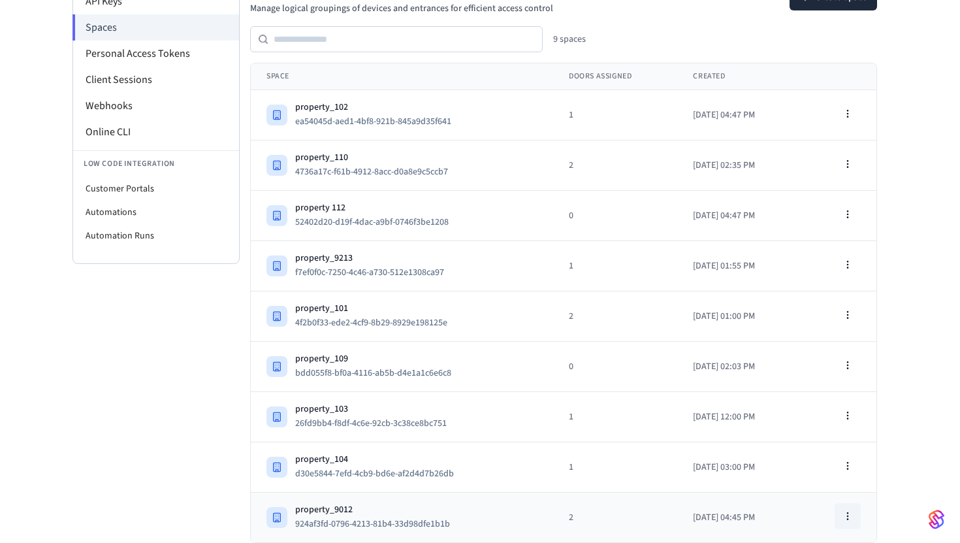
click at [849, 520] on icon "button" at bounding box center [847, 516] width 10 height 10
click at [818, 485] on div "Delete Space" at bounding box center [814, 486] width 88 height 21
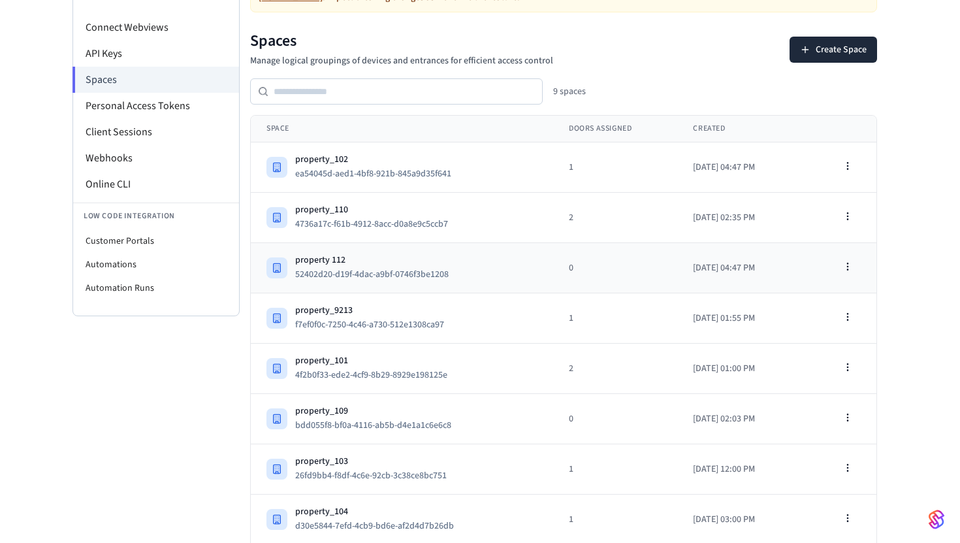
scroll to position [121, 0]
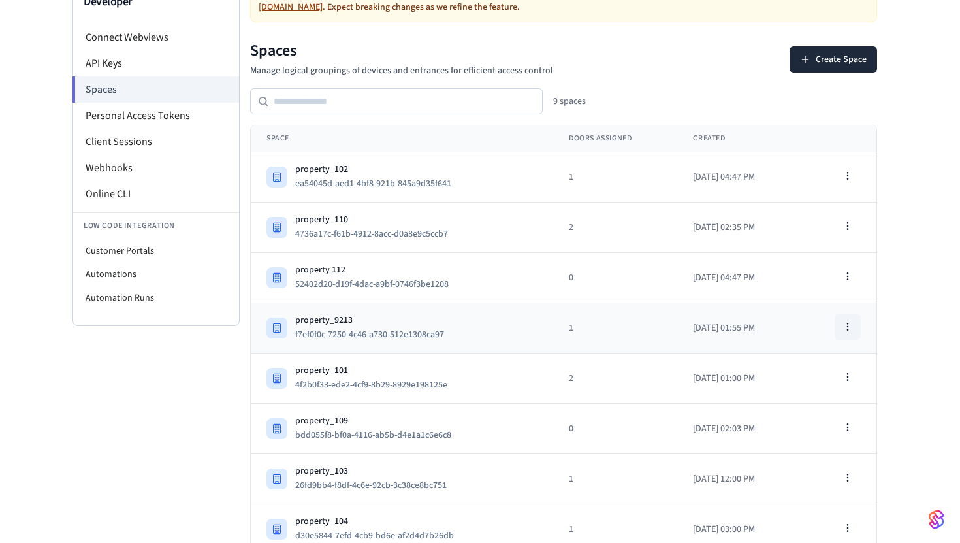
click at [843, 325] on icon "button" at bounding box center [847, 326] width 10 height 10
click at [792, 404] on div "Delete Space" at bounding box center [814, 403] width 88 height 21
click at [848, 279] on icon "button" at bounding box center [847, 276] width 10 height 10
click at [797, 357] on div "Delete Space" at bounding box center [814, 353] width 88 height 21
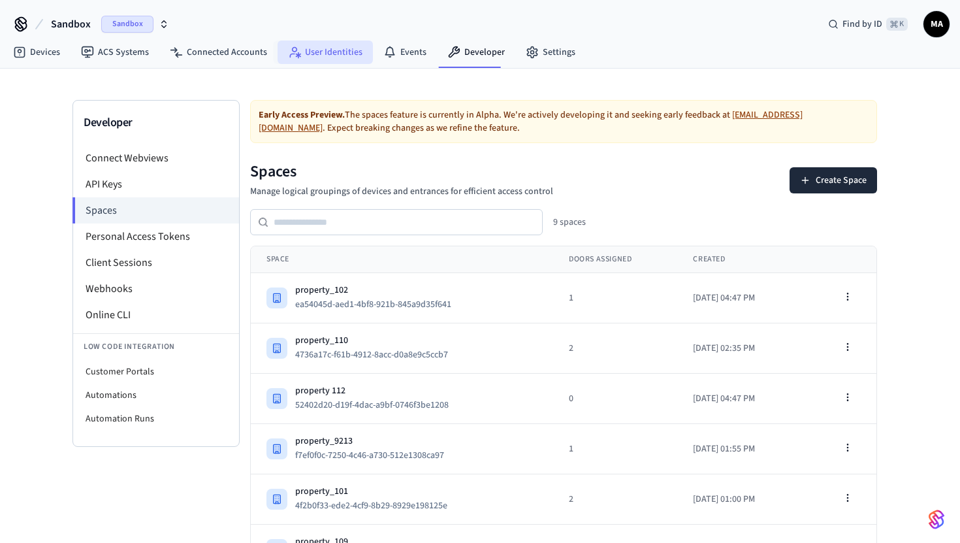
click at [320, 46] on link "User Identities" at bounding box center [325, 52] width 95 height 24
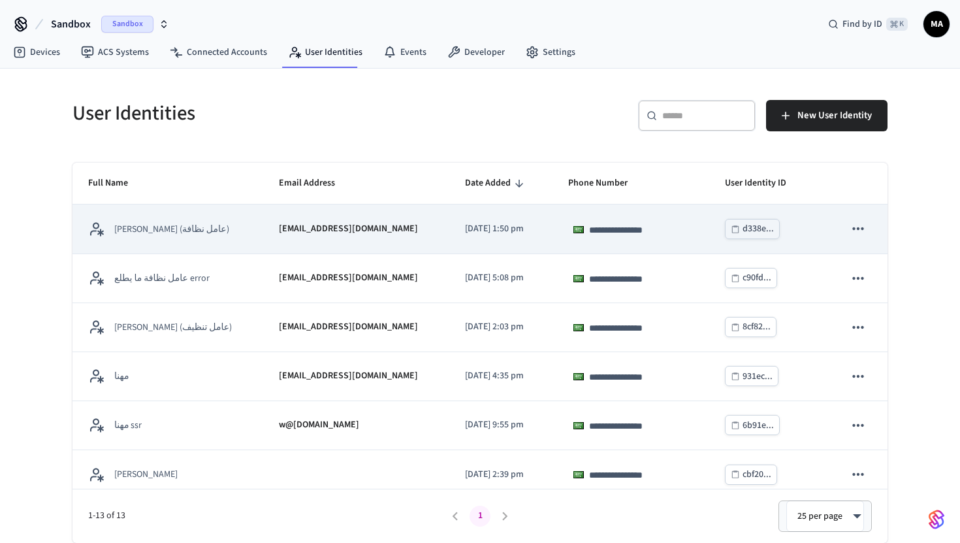
click at [862, 224] on icon "sticky table" at bounding box center [858, 228] width 17 height 17
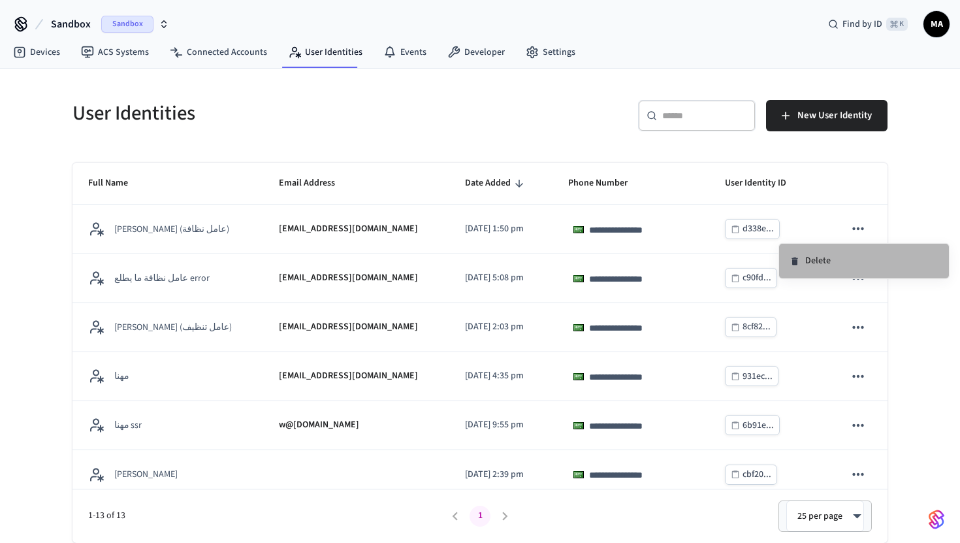
click at [836, 255] on li "Delete" at bounding box center [864, 261] width 170 height 35
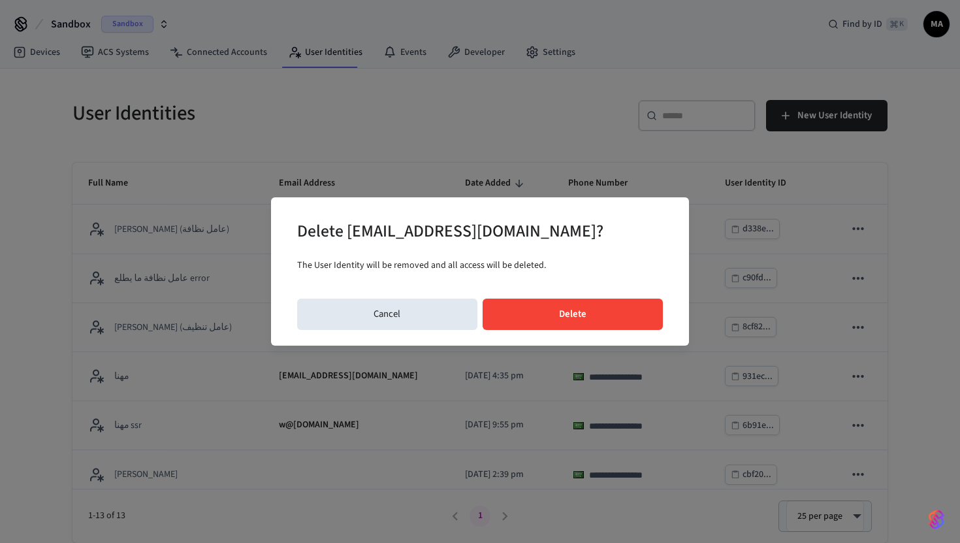
click at [630, 321] on button "Delete" at bounding box center [573, 313] width 181 height 31
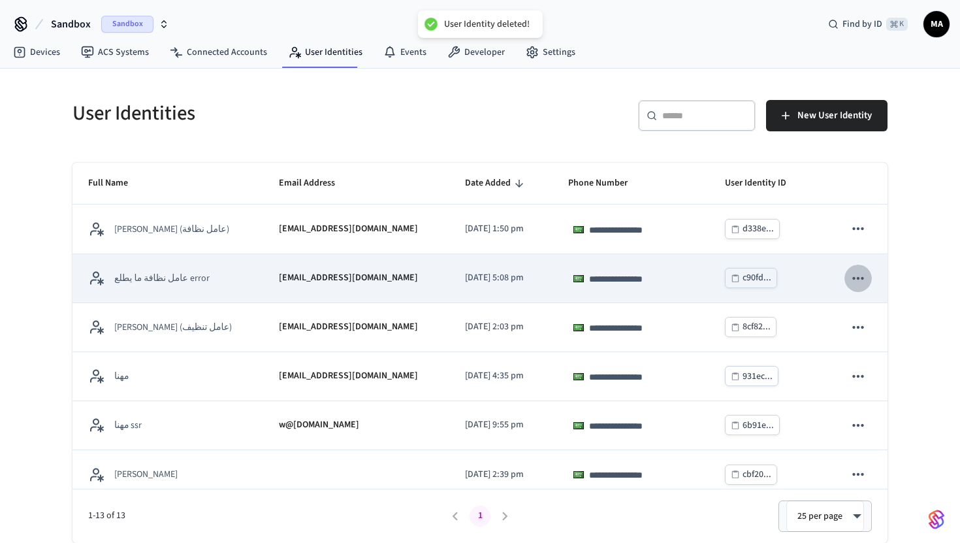
click at [863, 279] on icon "sticky table" at bounding box center [858, 278] width 17 height 17
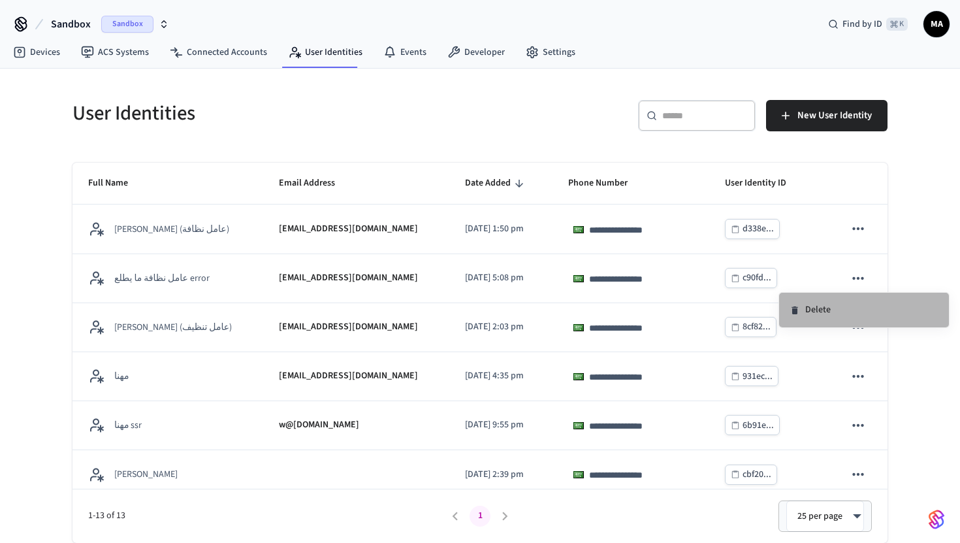
click at [827, 306] on li "Delete" at bounding box center [864, 310] width 170 height 35
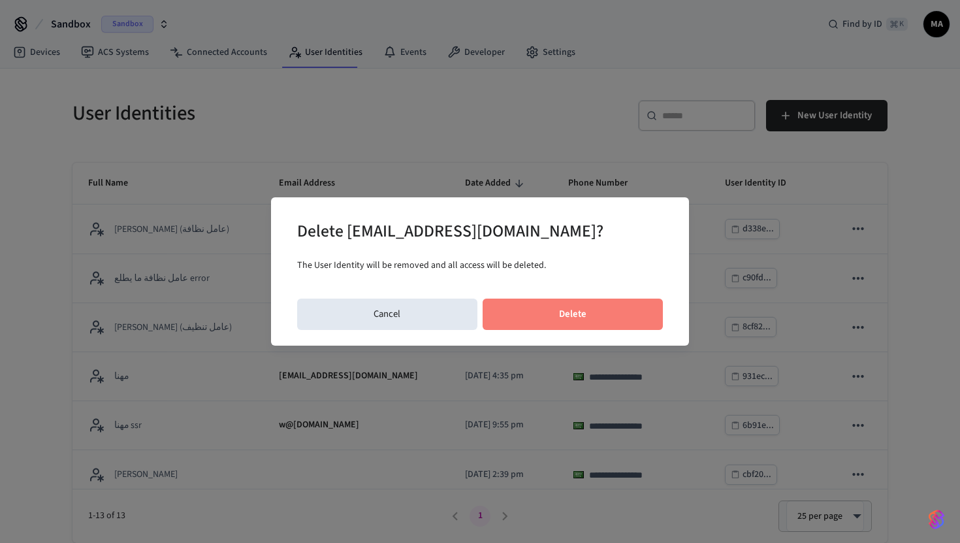
click at [565, 316] on button "Delete" at bounding box center [573, 313] width 181 height 31
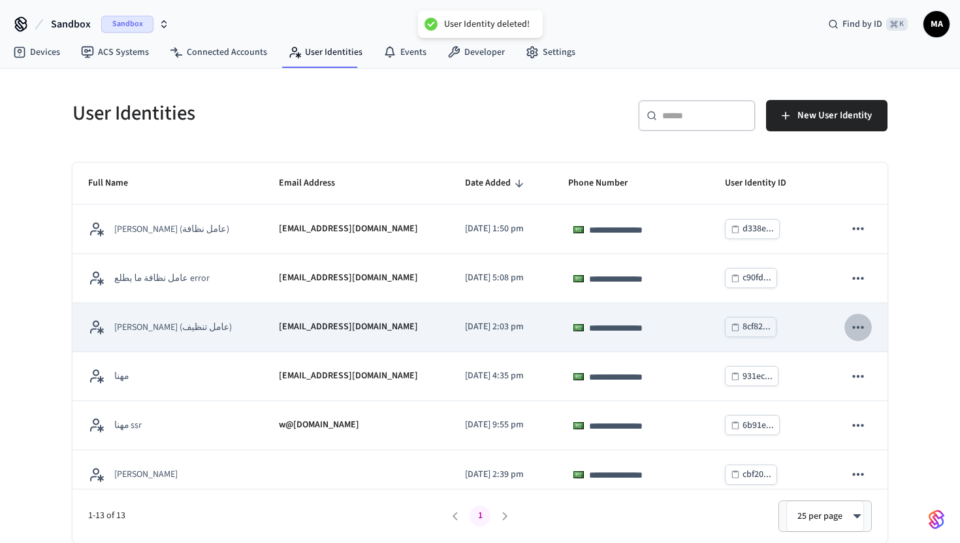
click at [861, 323] on icon "sticky table" at bounding box center [858, 327] width 17 height 17
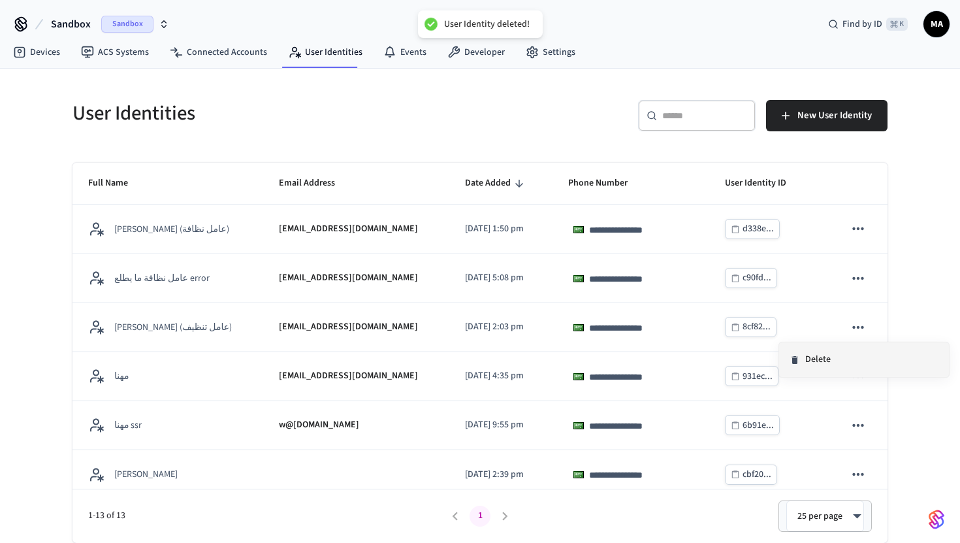
click at [800, 364] on li "Delete" at bounding box center [864, 359] width 170 height 35
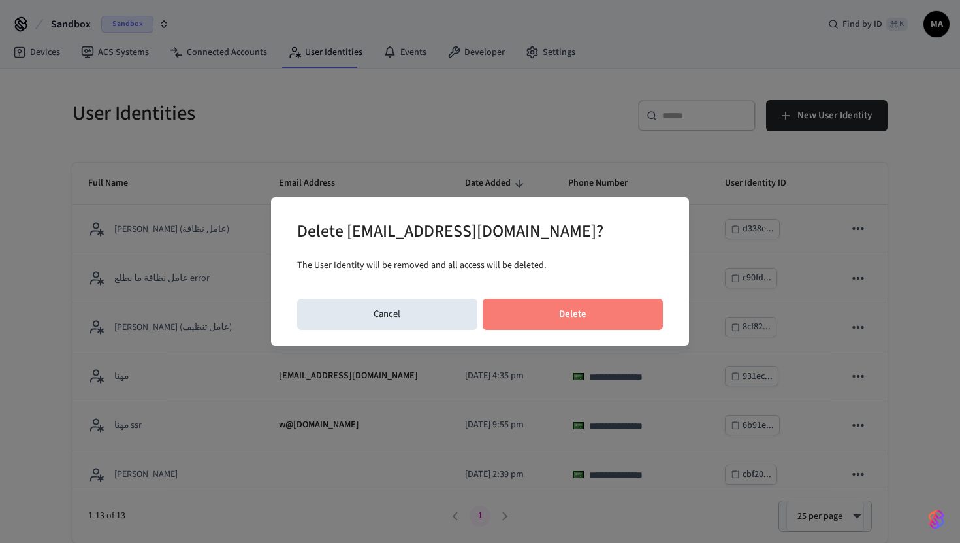
click at [524, 319] on button "Delete" at bounding box center [573, 313] width 181 height 31
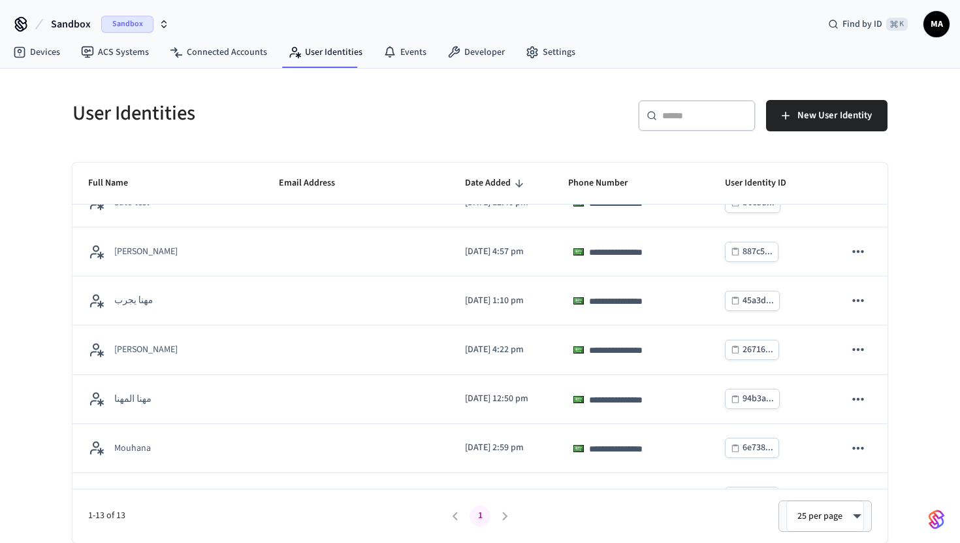
scroll to position [355, 0]
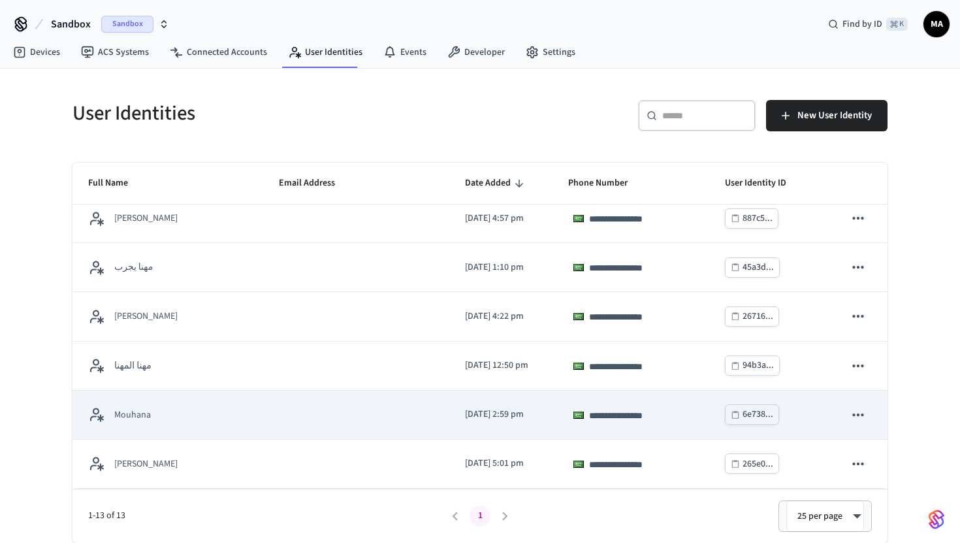
click at [861, 417] on icon "sticky table" at bounding box center [858, 414] width 17 height 17
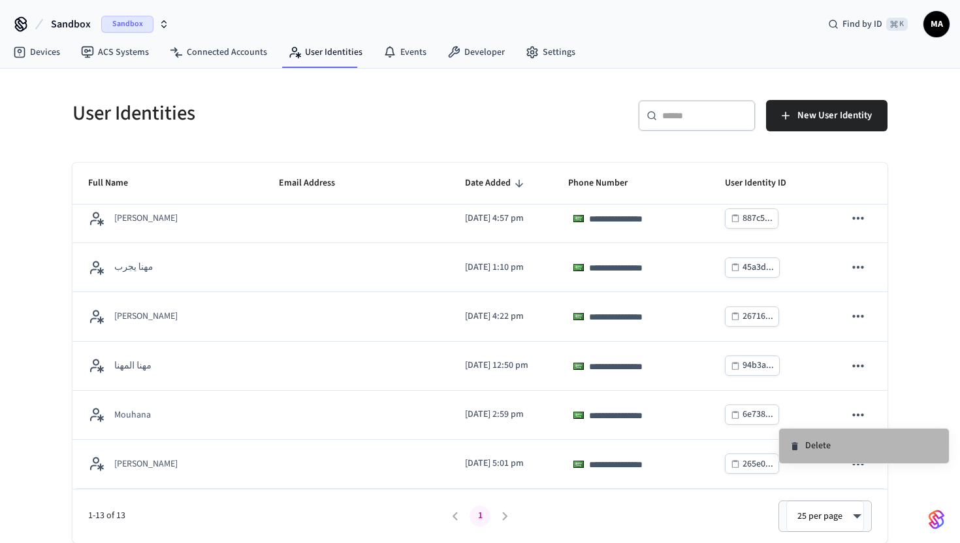
click at [831, 449] on li "Delete" at bounding box center [864, 445] width 170 height 35
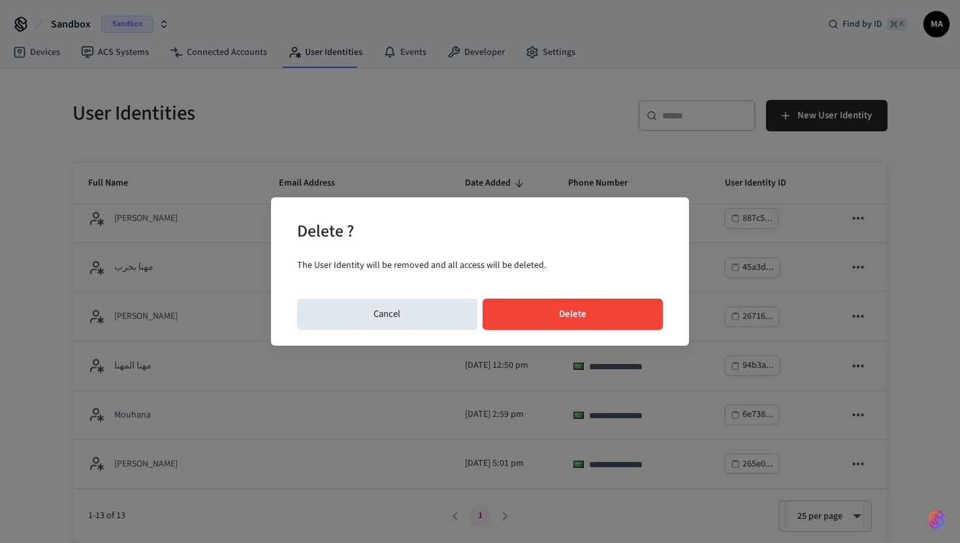
click at [575, 306] on button "Delete" at bounding box center [573, 313] width 181 height 31
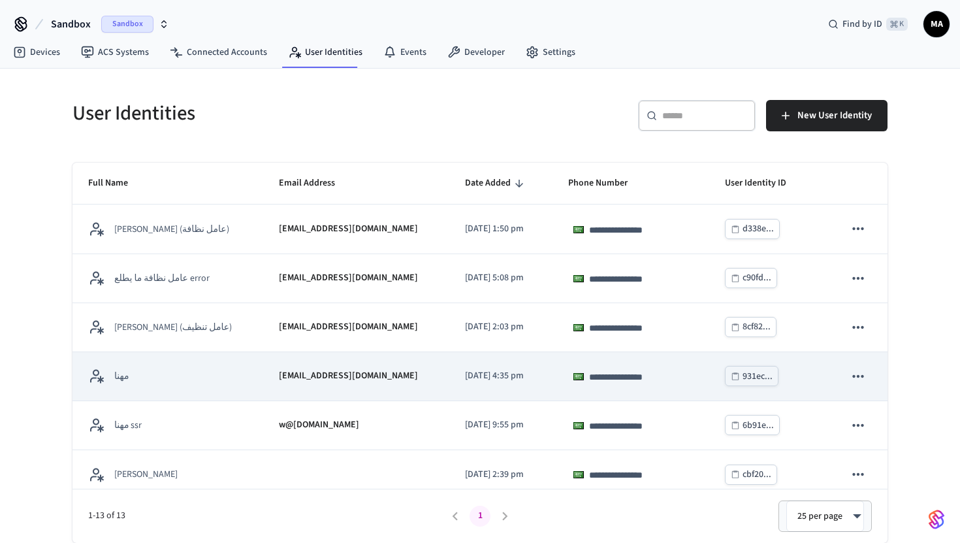
scroll to position [355, 0]
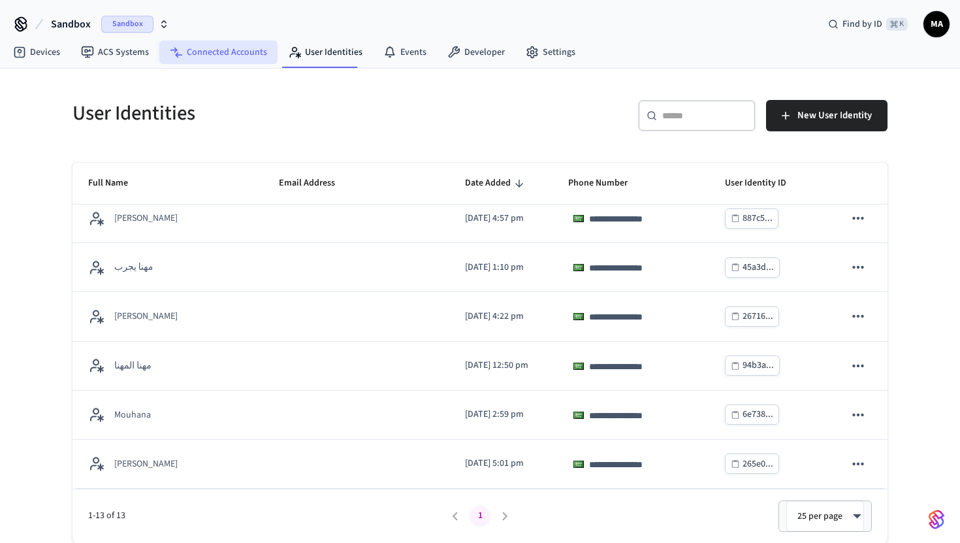
click at [204, 52] on link "Connected Accounts" at bounding box center [218, 52] width 118 height 24
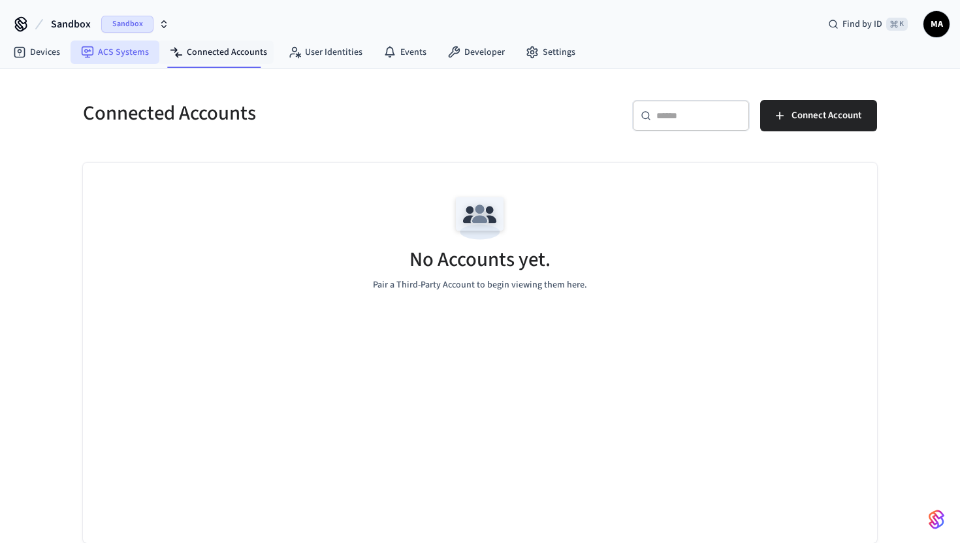
click at [142, 63] on link "ACS Systems" at bounding box center [115, 52] width 89 height 24
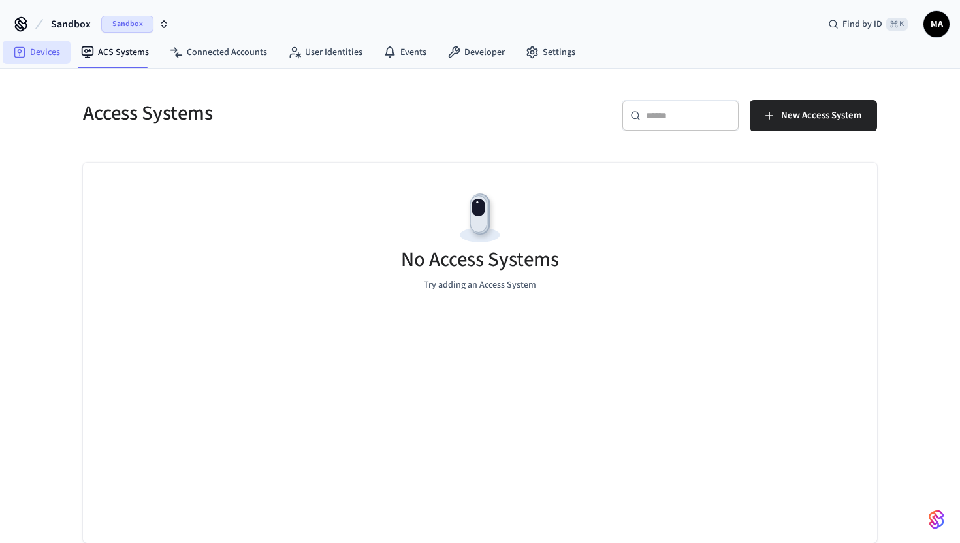
click at [37, 56] on link "Devices" at bounding box center [37, 52] width 68 height 24
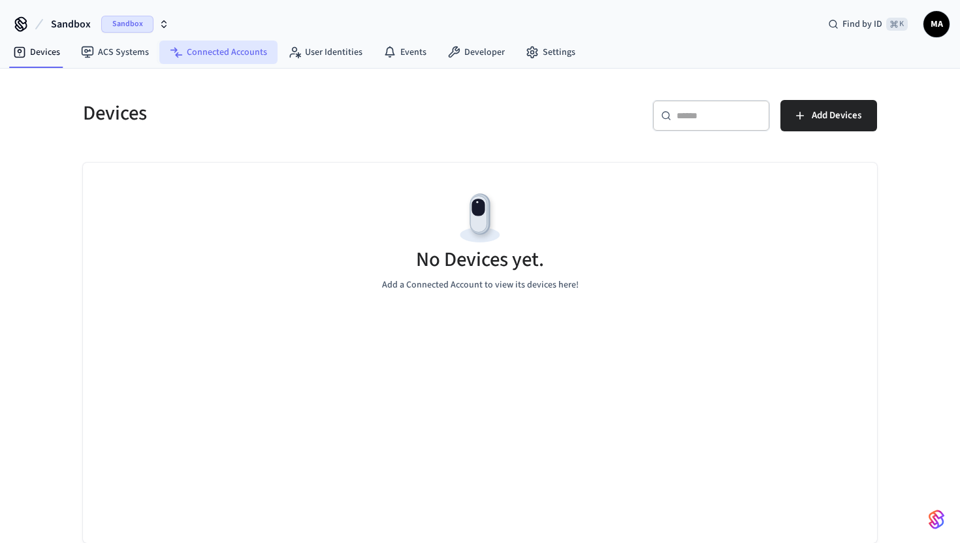
click at [217, 50] on link "Connected Accounts" at bounding box center [218, 52] width 118 height 24
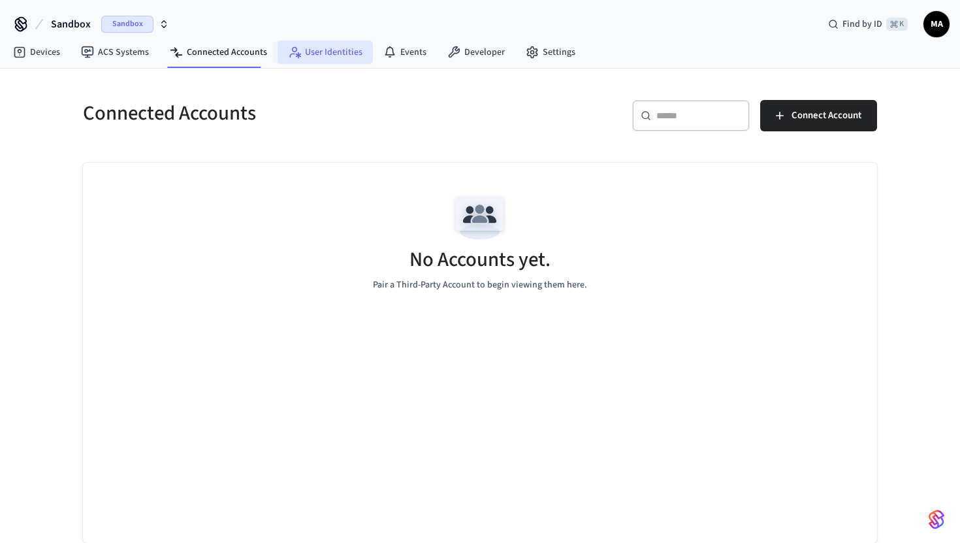
click at [339, 52] on link "User Identities" at bounding box center [325, 52] width 95 height 24
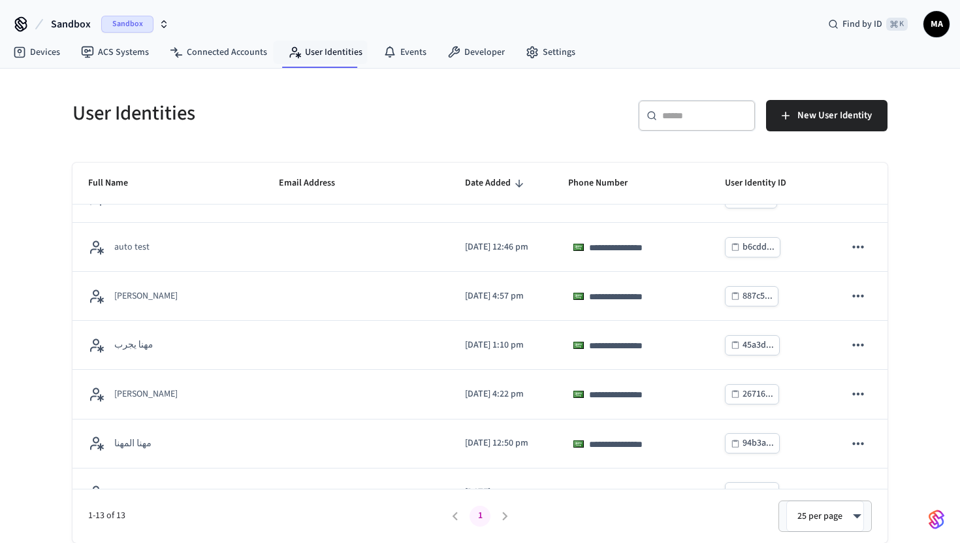
scroll to position [355, 0]
